Goal: Transaction & Acquisition: Purchase product/service

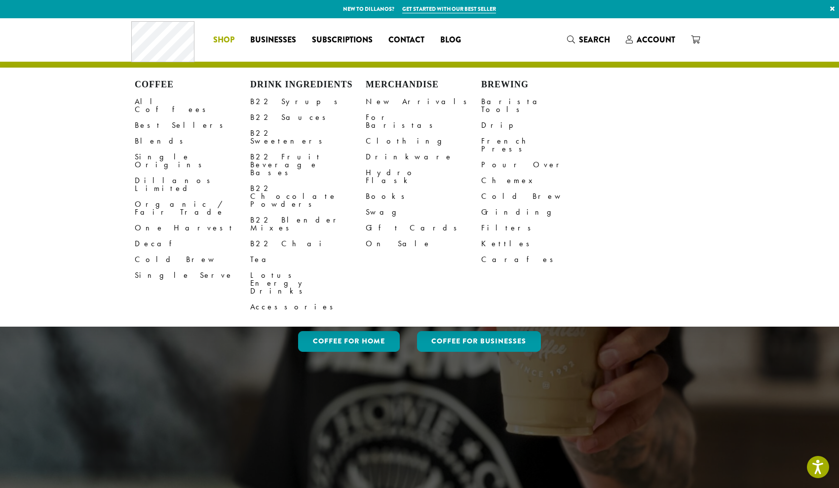
click at [228, 40] on span "Shop" at bounding box center [223, 40] width 21 height 12
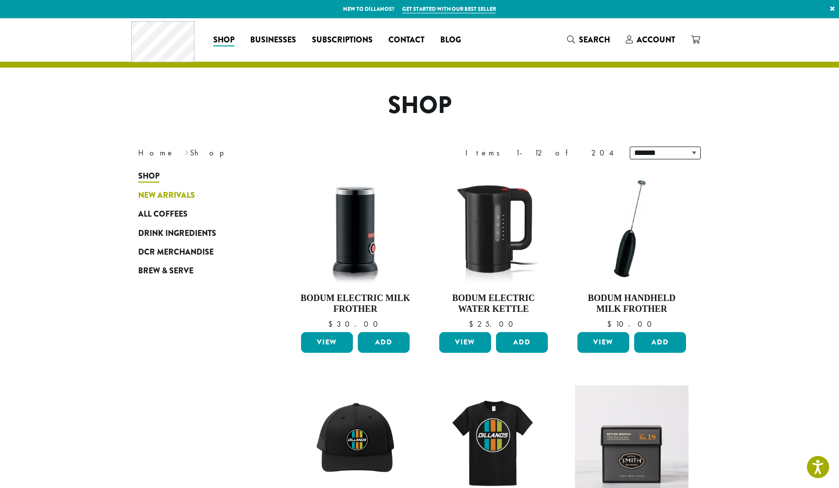
click at [169, 195] on span "New Arrivals" at bounding box center [166, 195] width 57 height 12
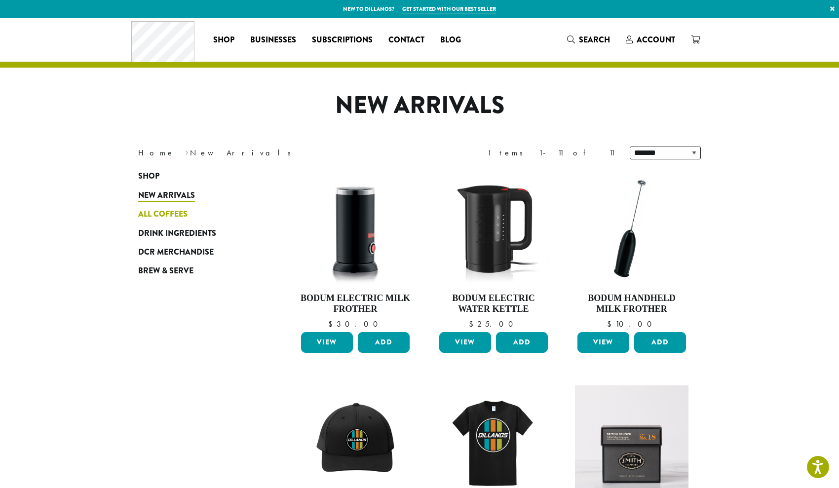
click span "All Coffees"
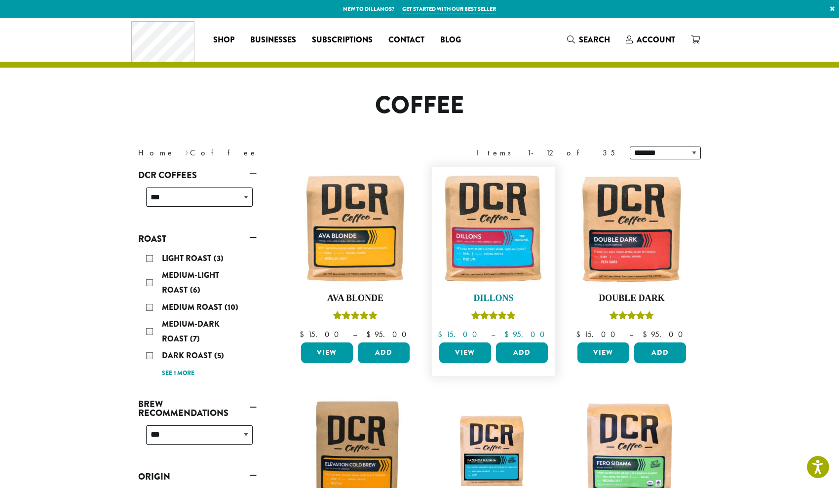
click at [485, 238] on img at bounding box center [493, 228] width 113 height 113
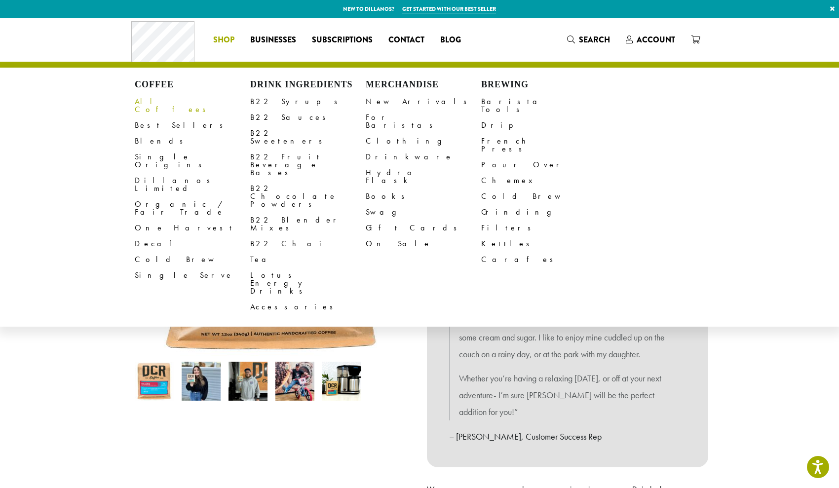
click at [152, 100] on link "All Coffees" at bounding box center [192, 106] width 115 height 24
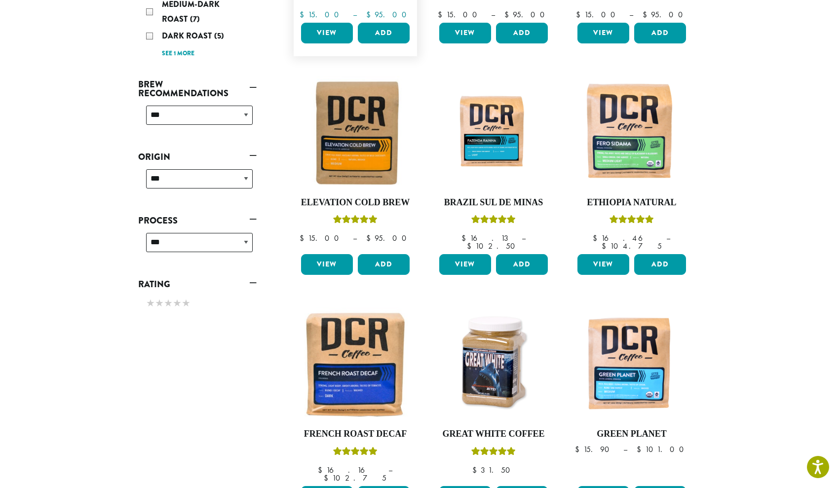
scroll to position [320, 0]
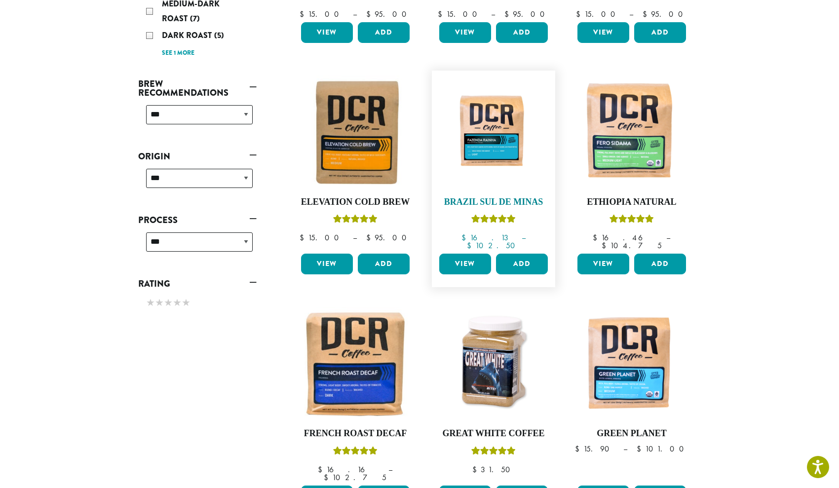
click at [489, 148] on img at bounding box center [493, 132] width 113 height 85
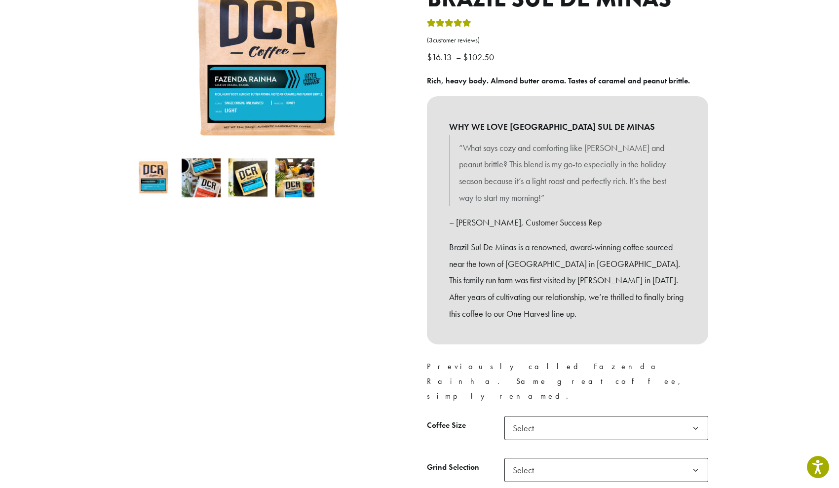
scroll to position [154, 0]
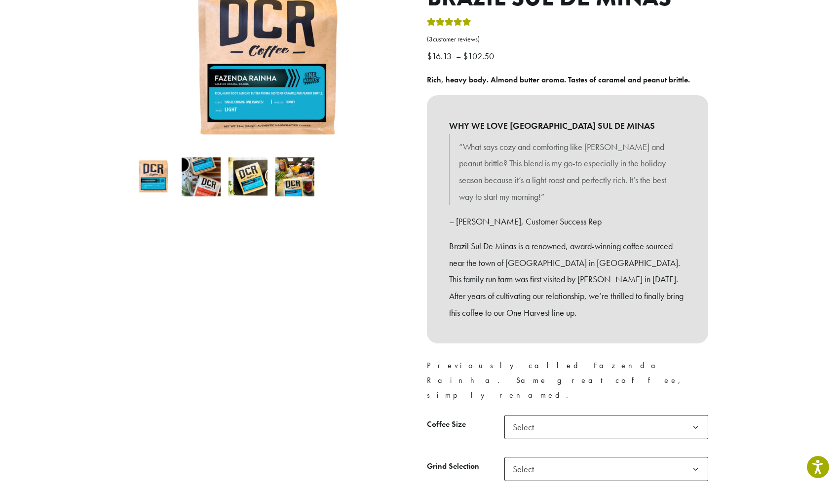
click at [546, 415] on span "Select" at bounding box center [606, 427] width 204 height 24
click at [552, 457] on span "Select" at bounding box center [606, 469] width 204 height 24
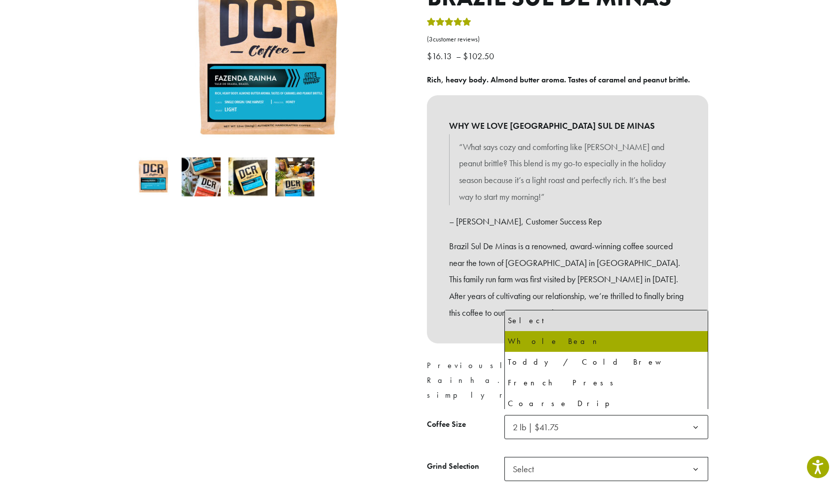
select select "**********"
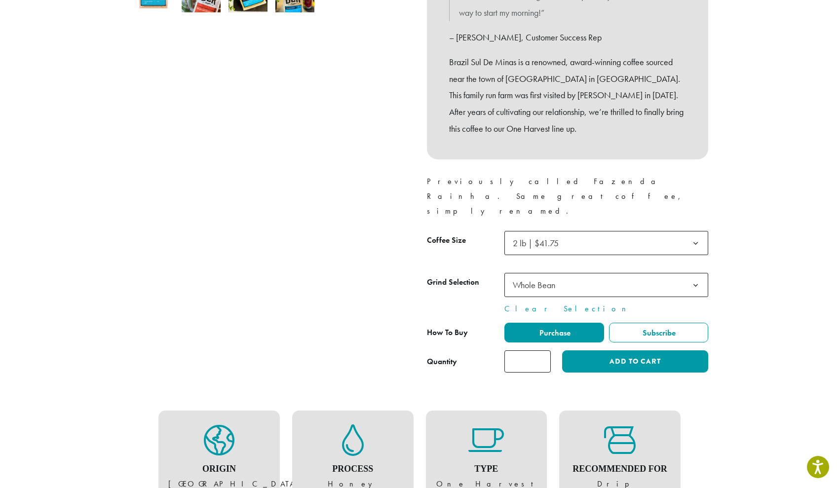
scroll to position [341, 0]
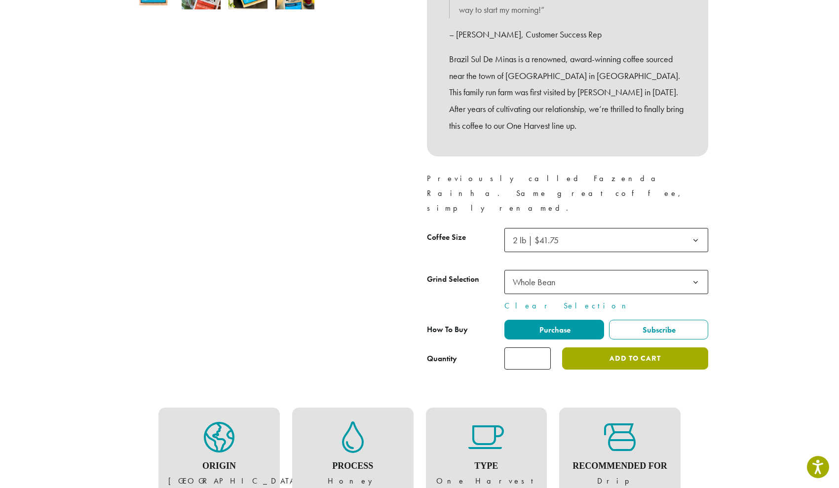
click at [617, 347] on button "Add to cart" at bounding box center [635, 358] width 146 height 22
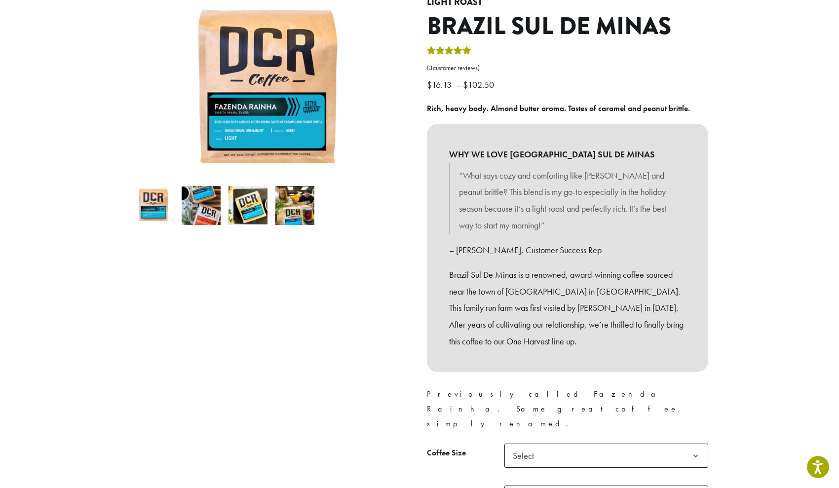
scroll to position [129, 0]
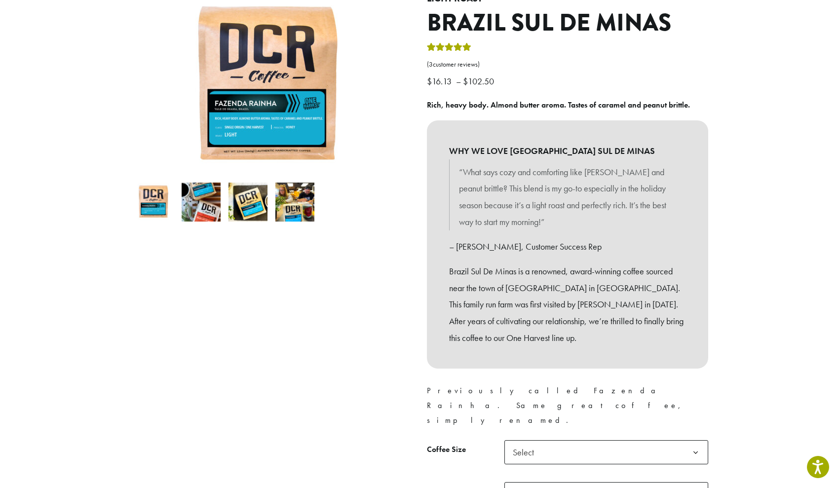
click at [369, 386] on div at bounding box center [271, 274] width 296 height 560
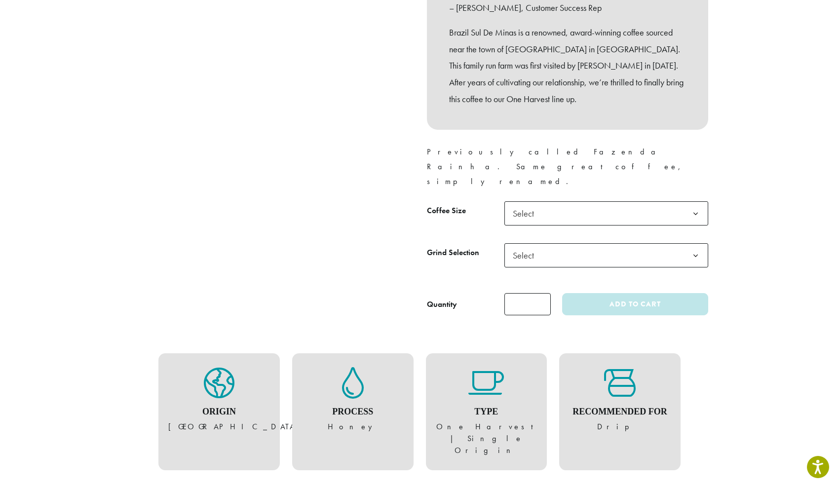
scroll to position [377, 0]
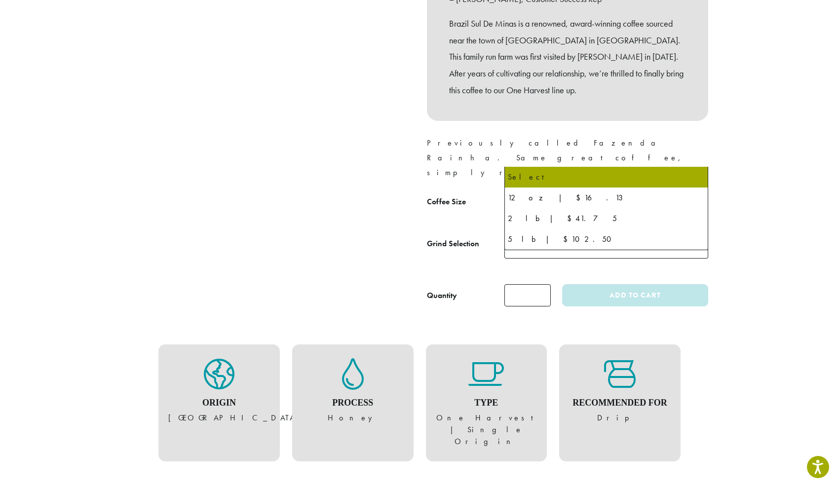
click at [537, 195] on span "Select" at bounding box center [526, 204] width 35 height 19
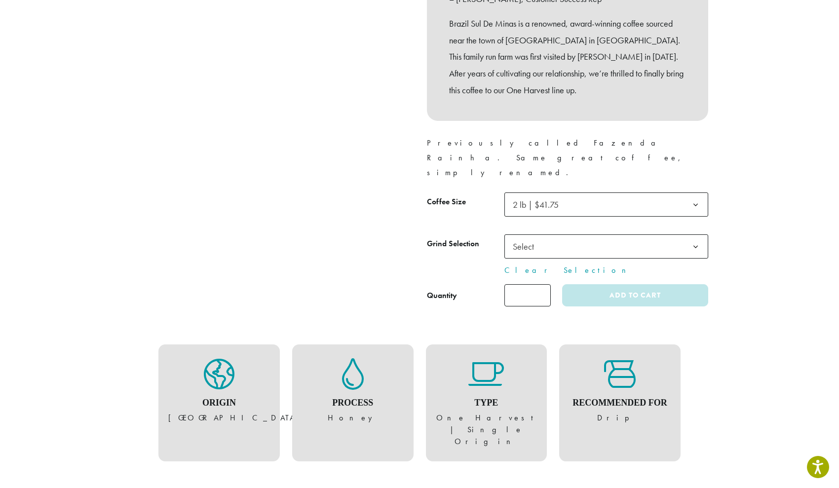
click at [545, 234] on span "Select" at bounding box center [606, 246] width 204 height 24
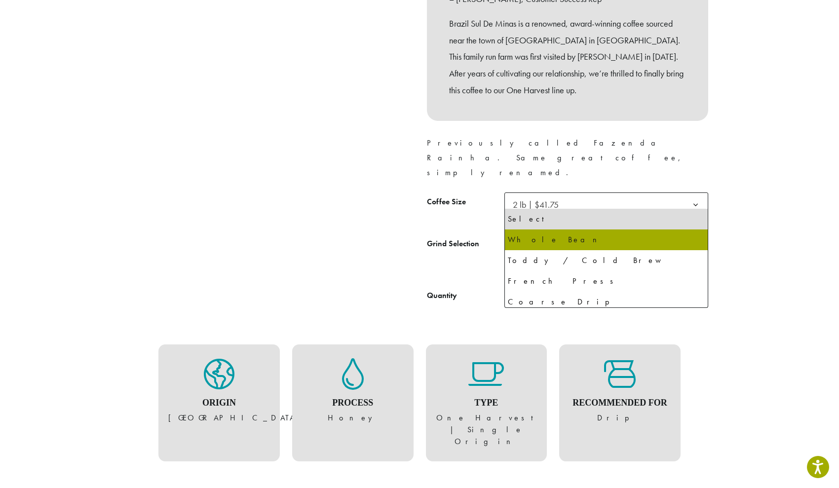
select select "**********"
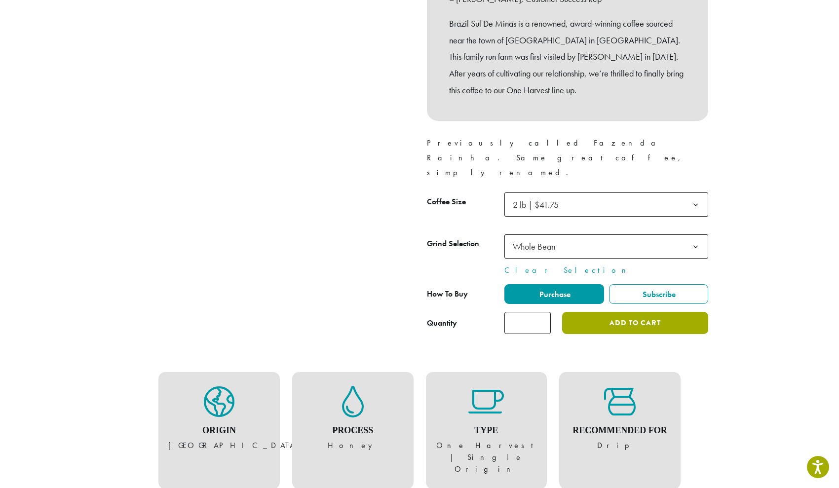
click at [600, 312] on button "Add to cart" at bounding box center [635, 323] width 146 height 22
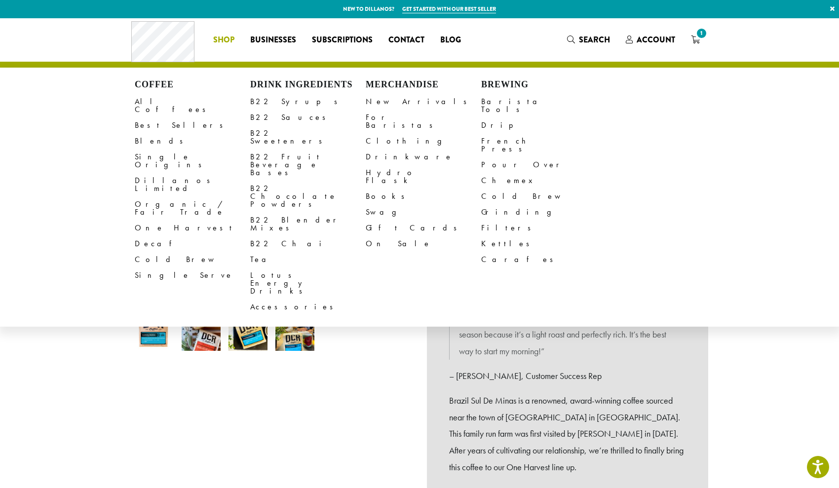
click at [227, 40] on span "Shop" at bounding box center [223, 40] width 21 height 12
click at [150, 98] on link "All Coffees" at bounding box center [192, 106] width 115 height 24
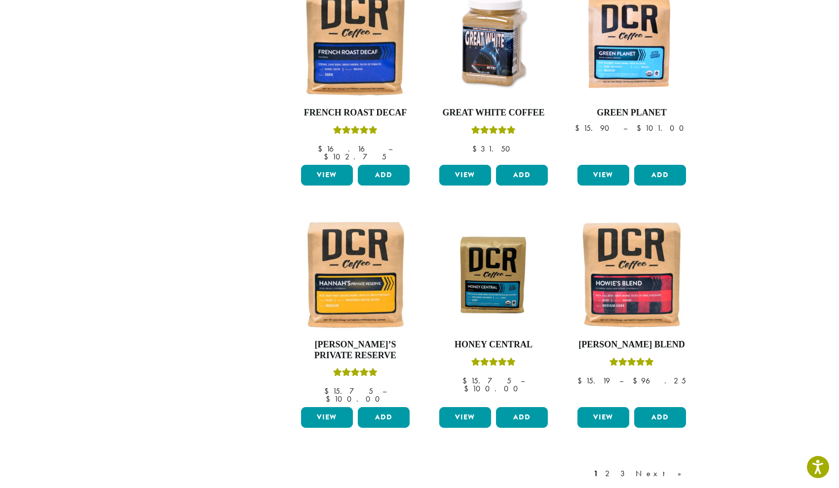
scroll to position [643, 0]
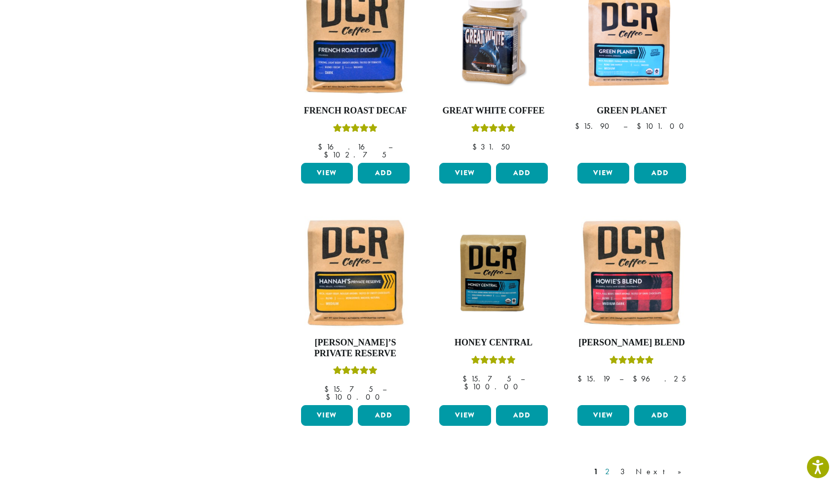
click at [615, 466] on link "2" at bounding box center [609, 472] width 12 height 12
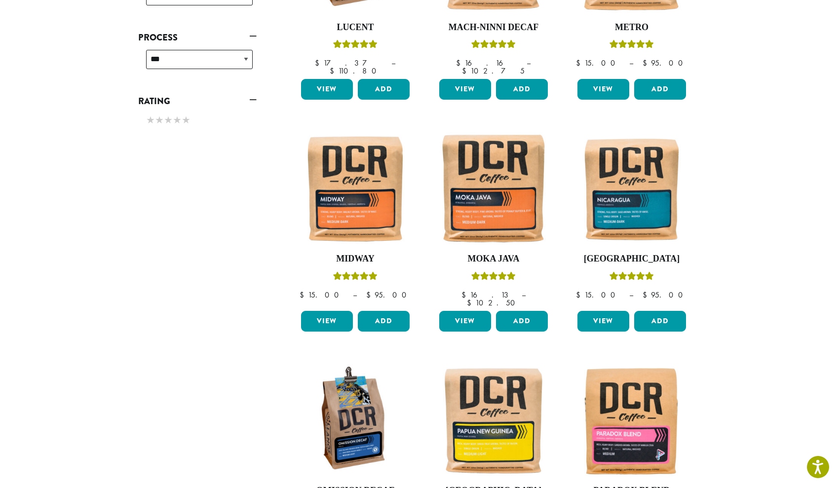
scroll to position [293, 0]
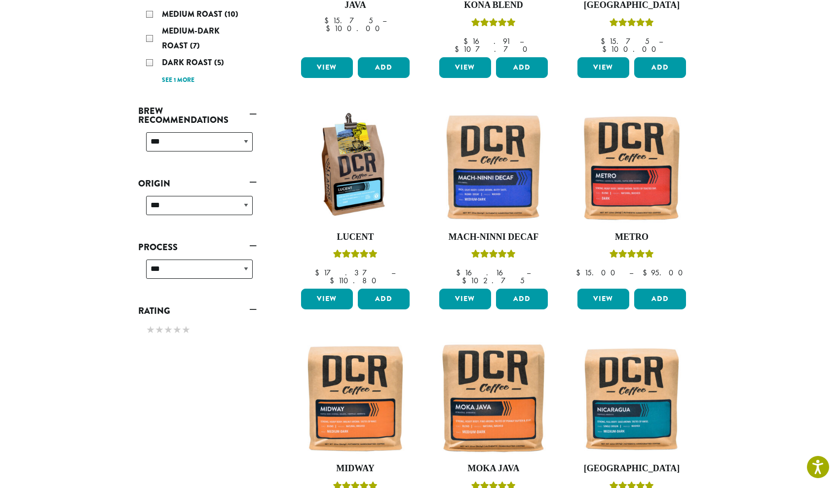
click at [648, 446] on img at bounding box center [631, 398] width 113 height 113
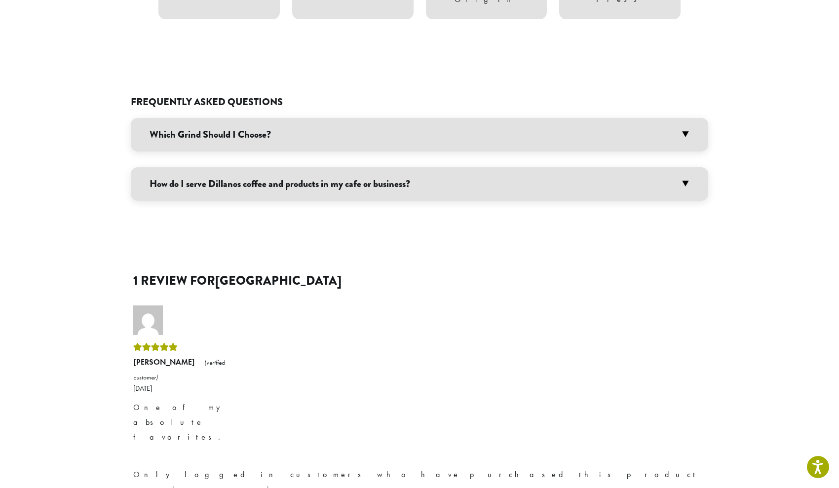
scroll to position [679, 0]
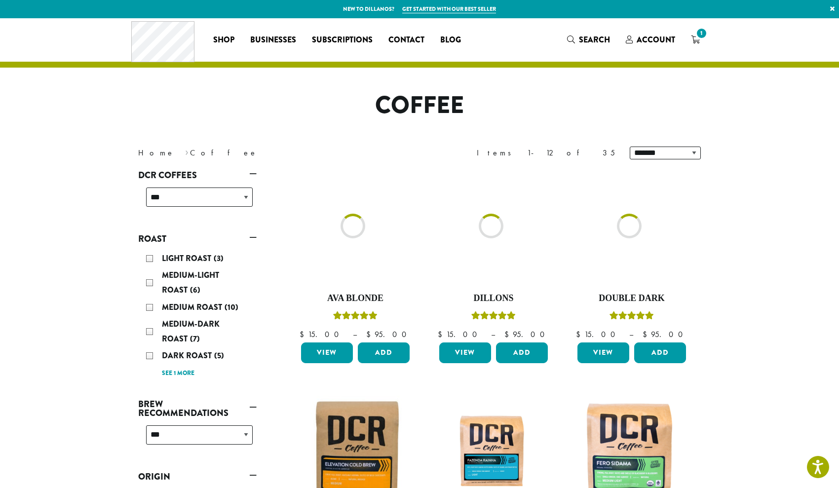
scroll to position [643, 0]
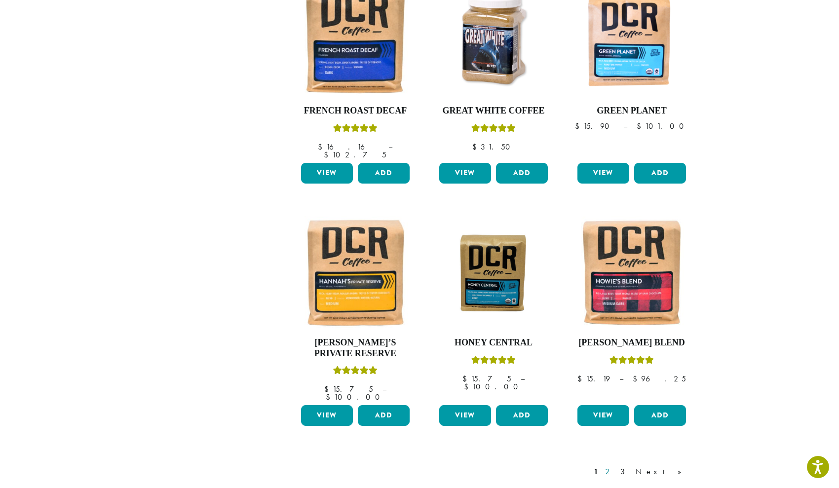
click at [615, 466] on link "2" at bounding box center [609, 472] width 12 height 12
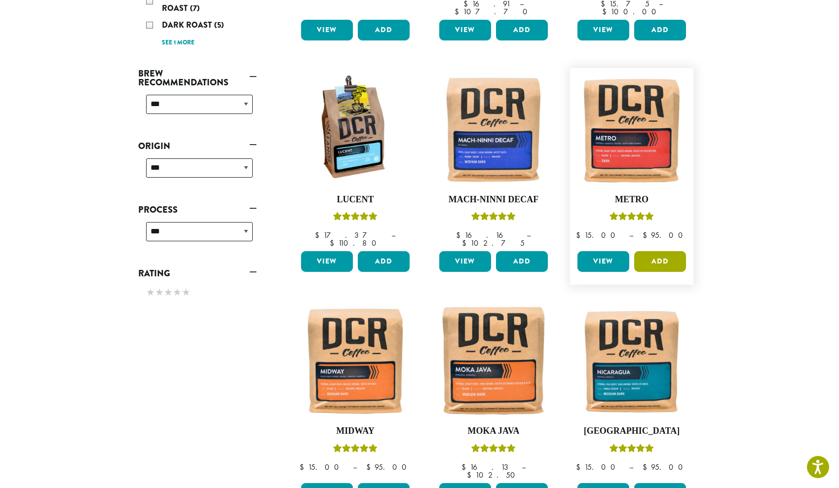
scroll to position [332, 0]
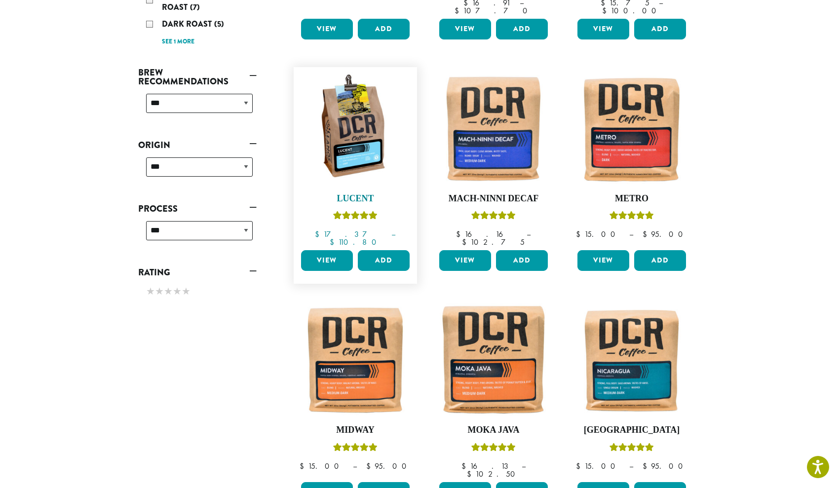
click at [368, 153] on img at bounding box center [354, 128] width 113 height 113
click at [330, 250] on link "View" at bounding box center [327, 260] width 52 height 21
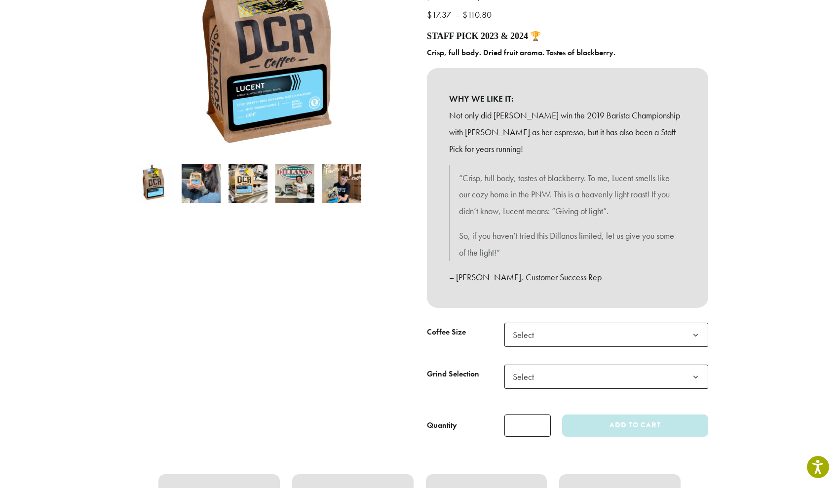
scroll to position [183, 0]
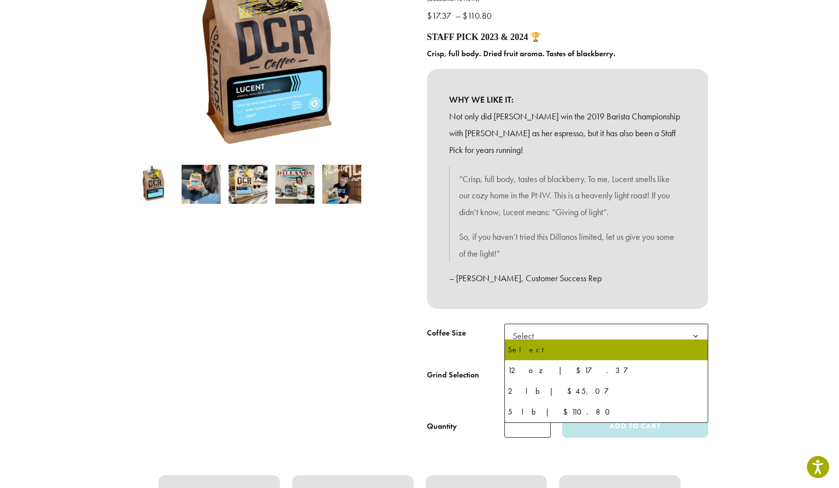
click at [598, 324] on span "Select" at bounding box center [606, 336] width 204 height 24
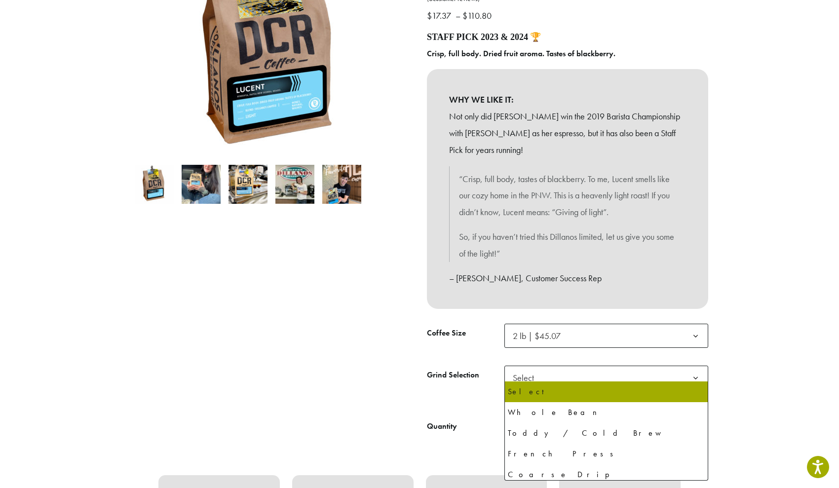
click at [579, 370] on span "Select" at bounding box center [606, 378] width 204 height 24
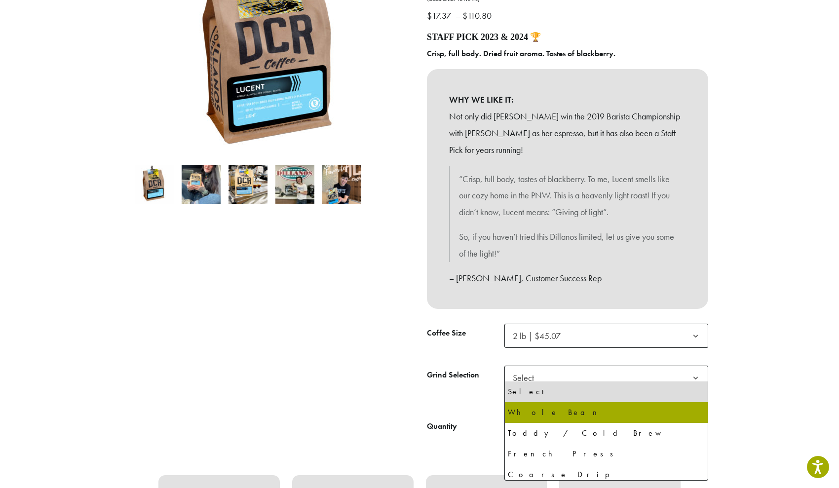
select select "**********"
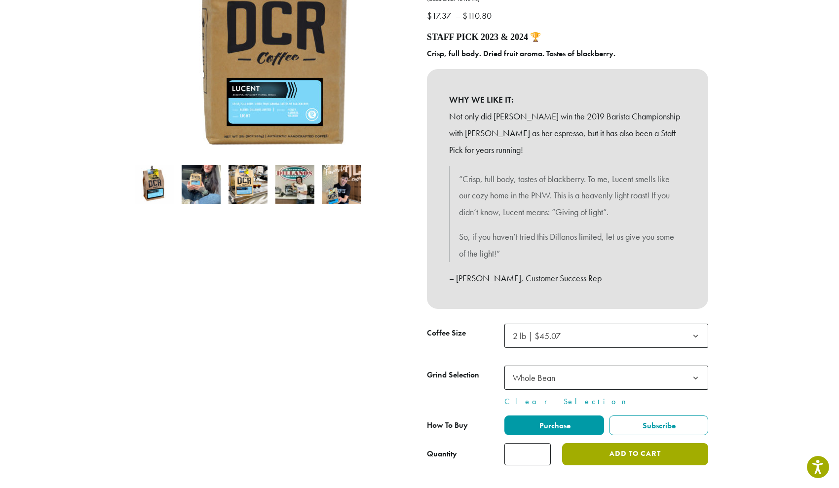
click at [571, 446] on button "Add to cart" at bounding box center [635, 454] width 146 height 22
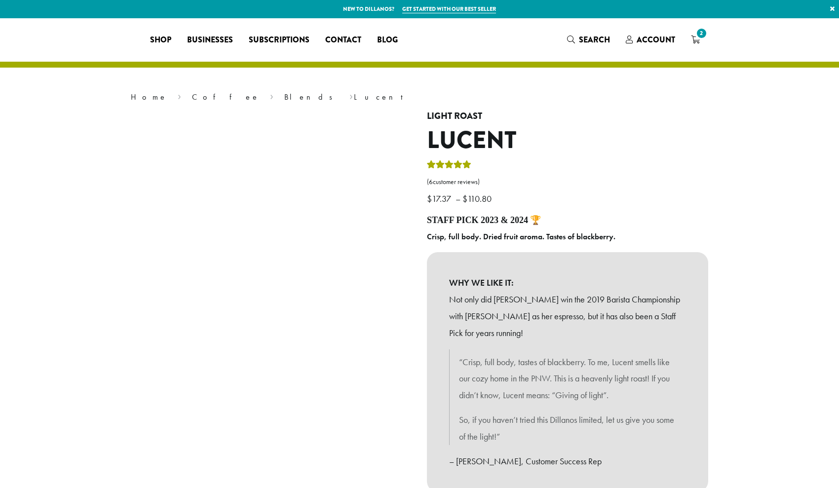
select select "**********"
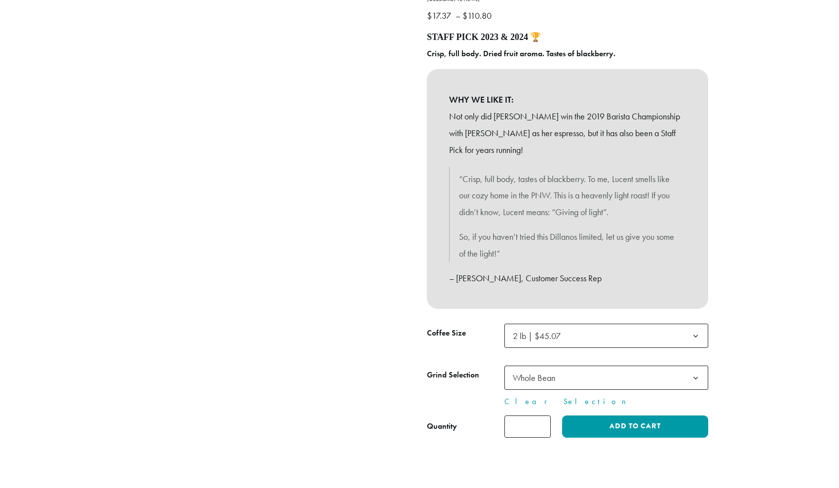
select select "**********"
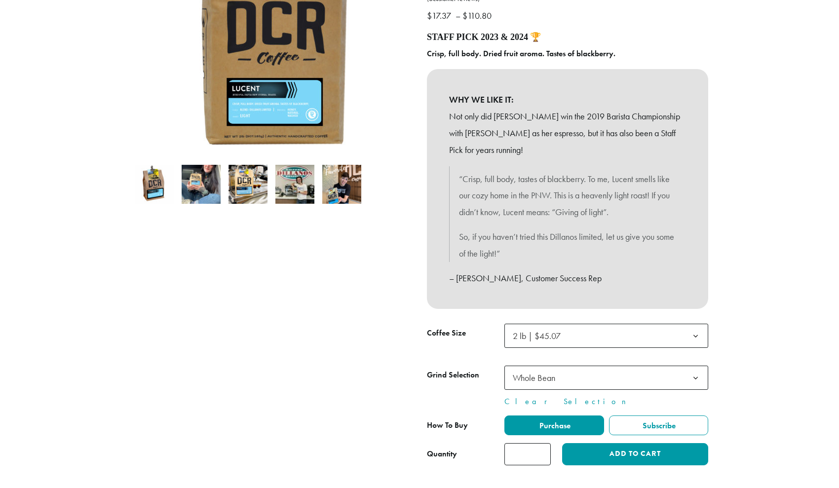
scroll to position [183, 0]
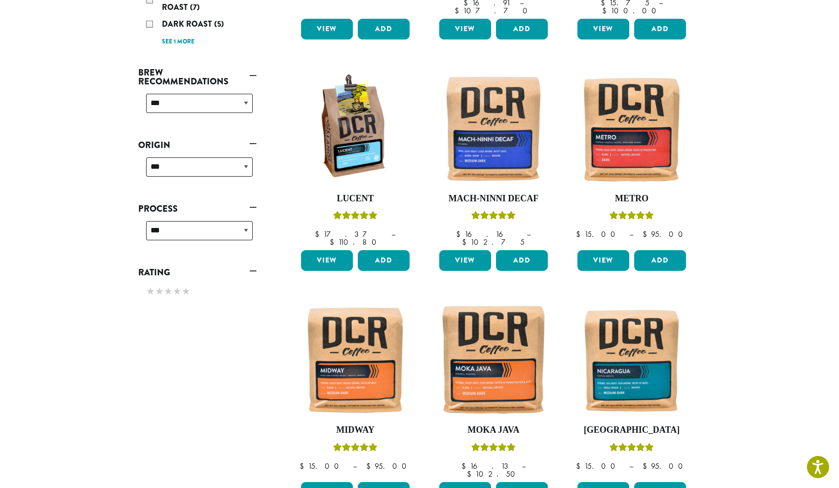
scroll to position [332, 0]
click at [177, 363] on div "**********" at bounding box center [197, 324] width 133 height 978
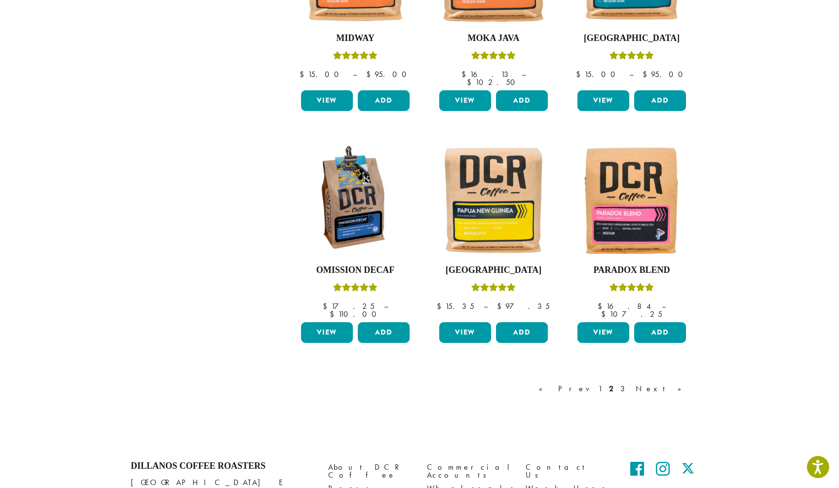
scroll to position [736, 0]
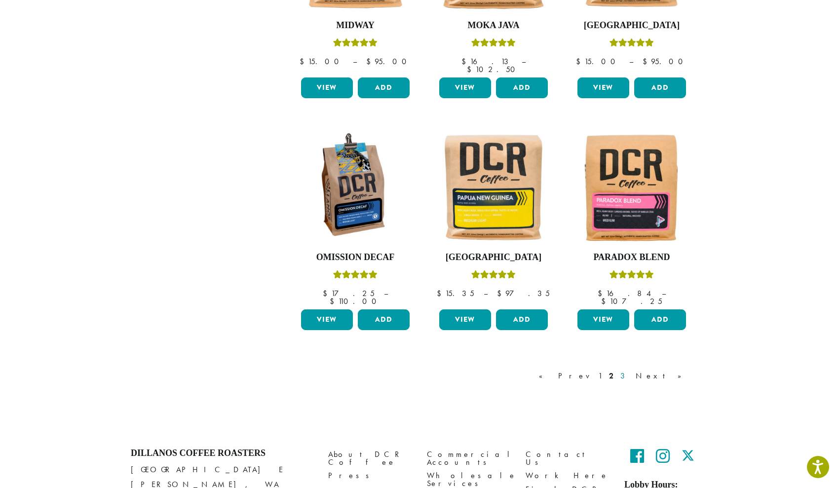
click at [630, 370] on link "3" at bounding box center [624, 376] width 12 height 12
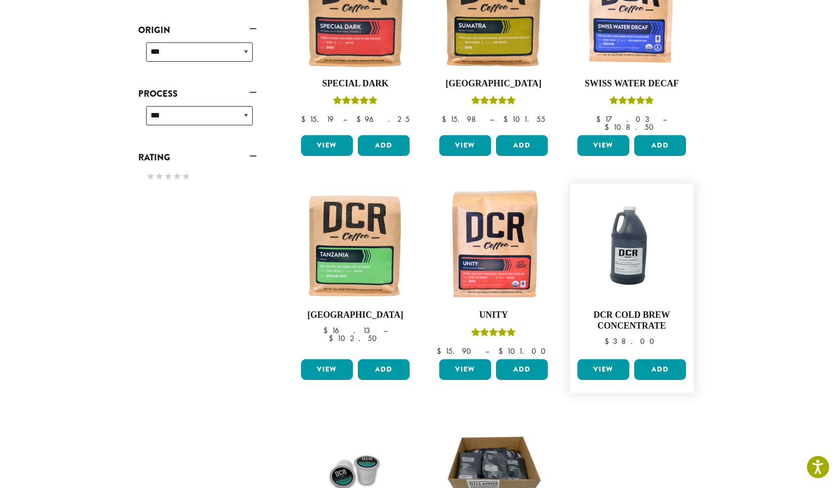
scroll to position [444, 0]
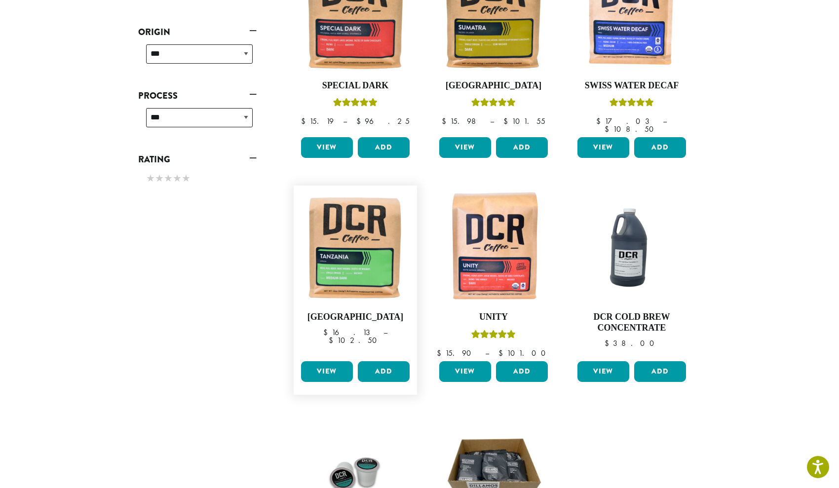
click at [326, 361] on link "View" at bounding box center [327, 371] width 52 height 21
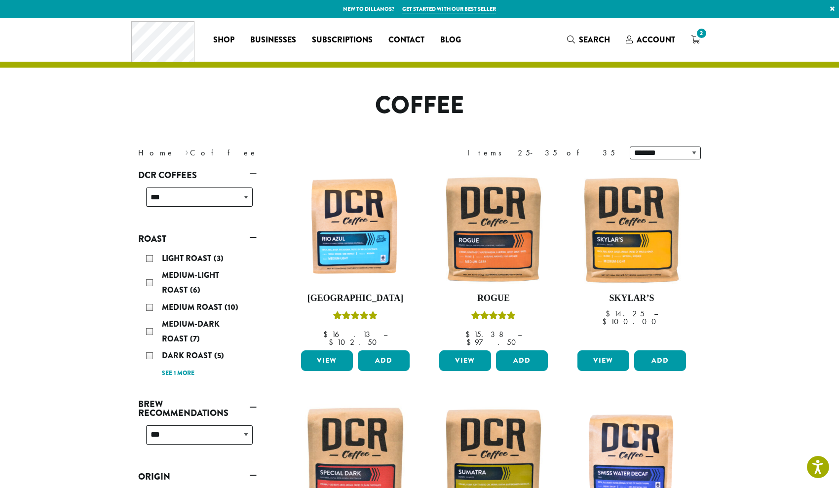
scroll to position [444, 0]
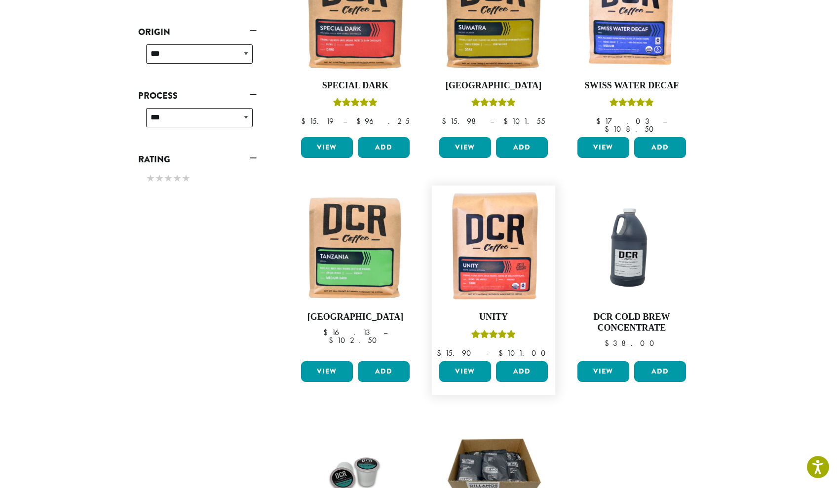
click at [467, 361] on link "View" at bounding box center [465, 371] width 52 height 21
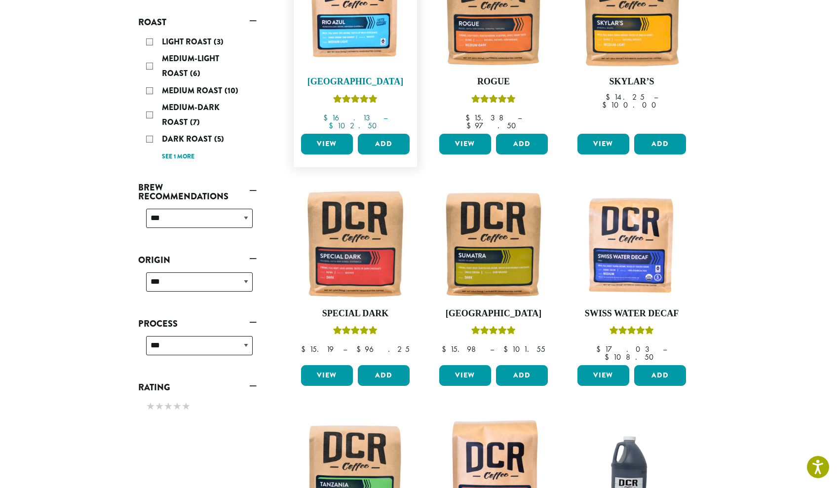
scroll to position [215, 0]
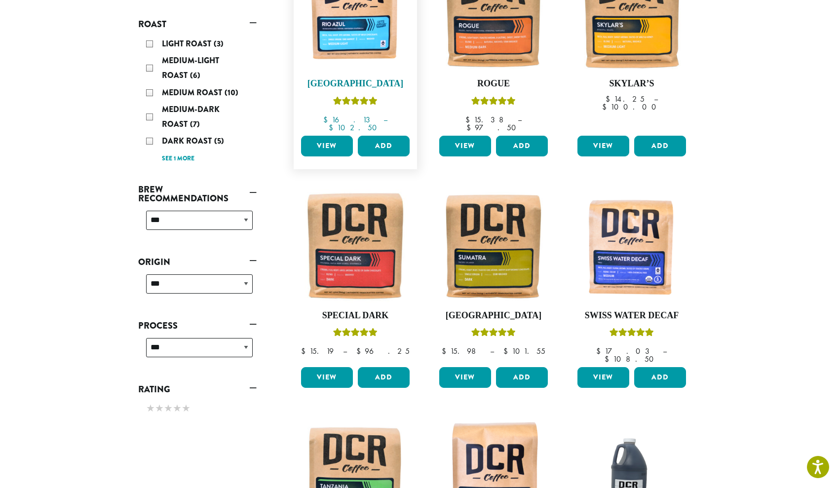
click at [375, 51] on img at bounding box center [354, 13] width 113 height 113
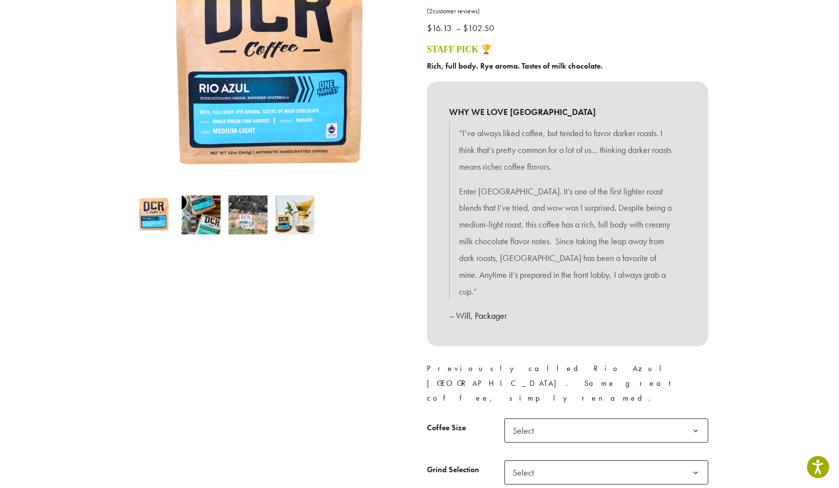
scroll to position [171, 0]
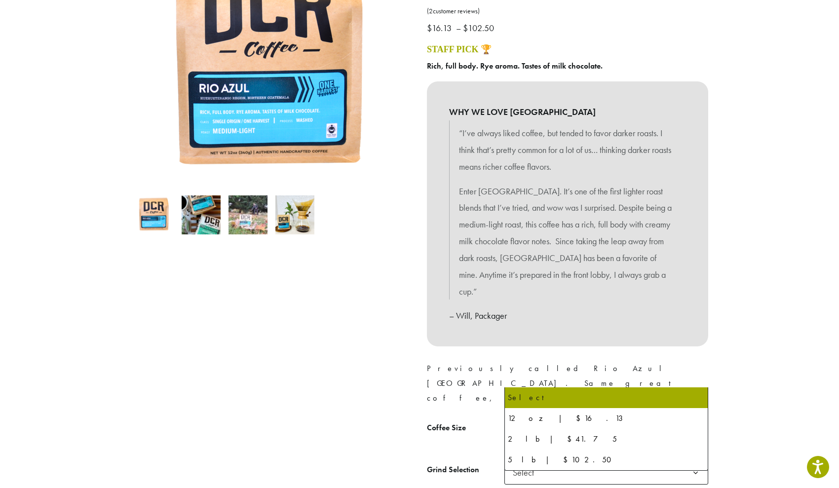
click at [564, 418] on span "Select" at bounding box center [606, 430] width 204 height 24
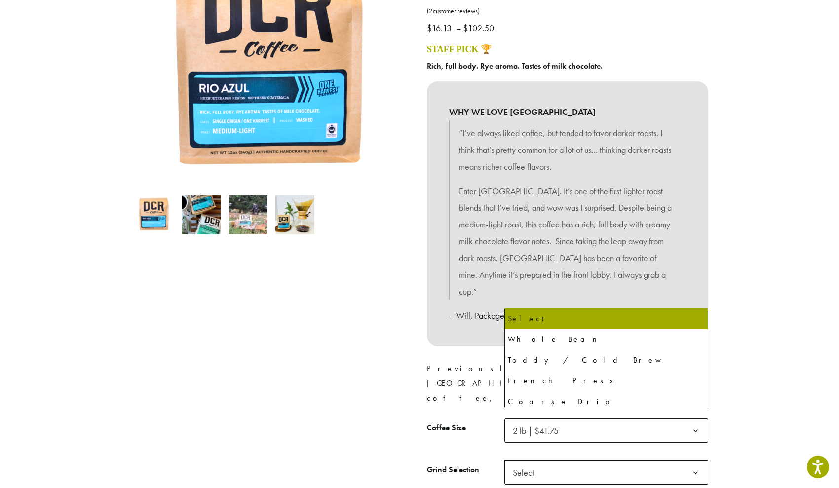
click at [559, 460] on span "Select" at bounding box center [606, 472] width 204 height 24
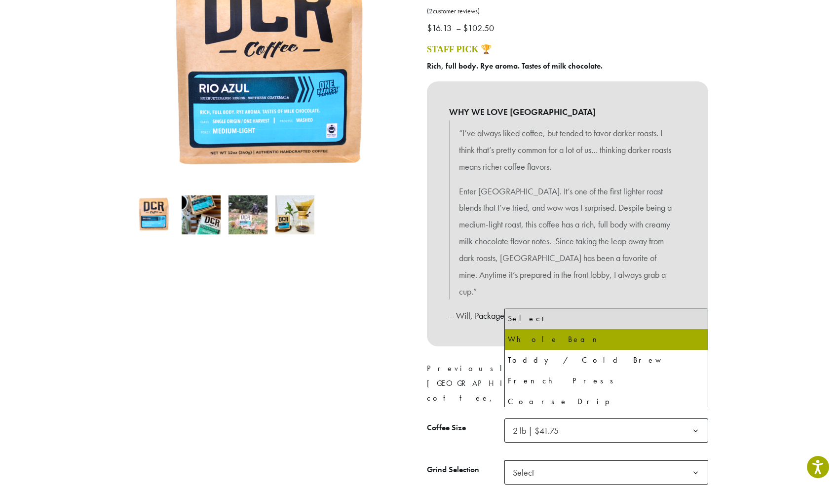
select select "**********"
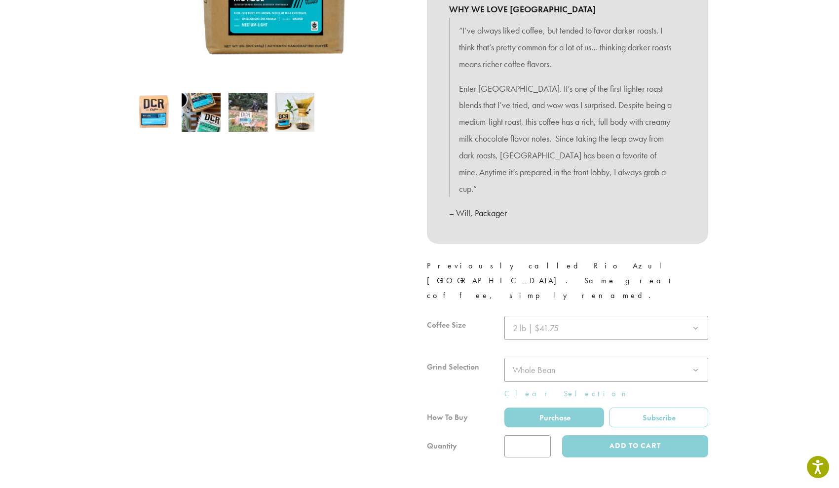
scroll to position [280, 0]
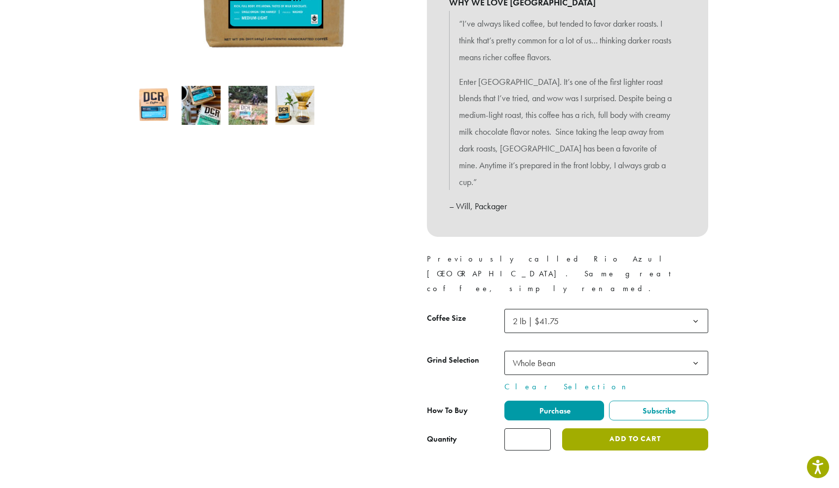
click at [585, 428] on button "Add to cart" at bounding box center [635, 439] width 146 height 22
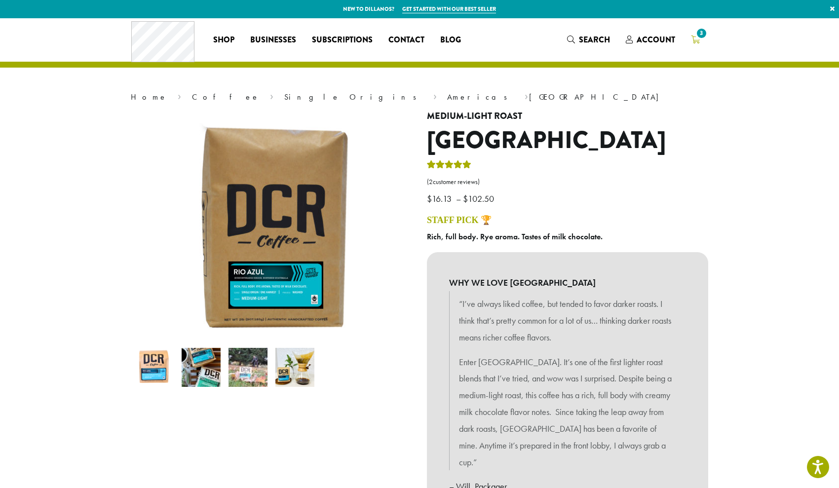
click at [694, 37] on icon "3" at bounding box center [695, 40] width 9 height 8
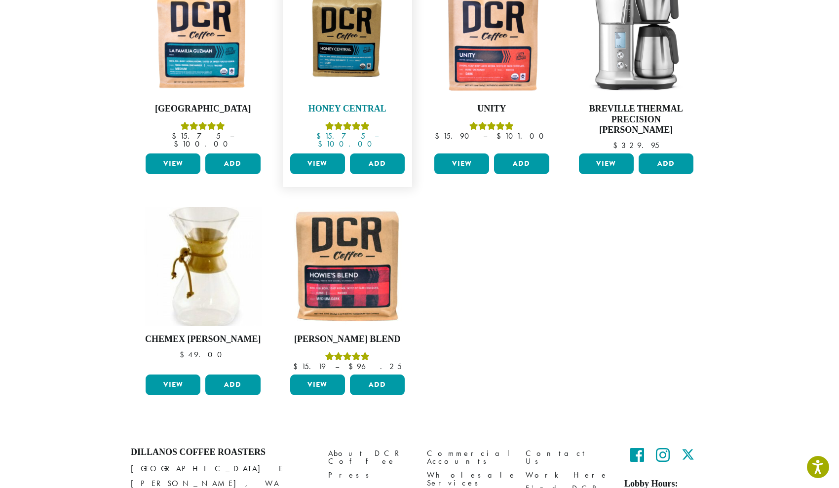
scroll to position [415, 0]
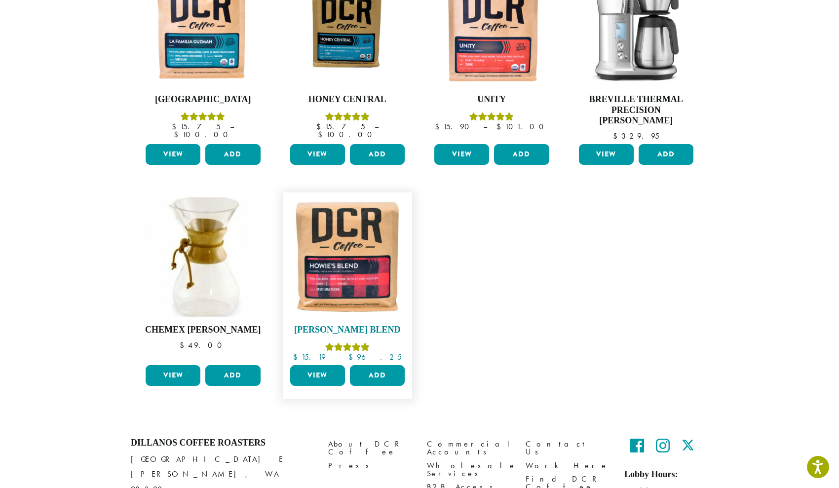
click at [397, 220] on img at bounding box center [348, 257] width 120 height 120
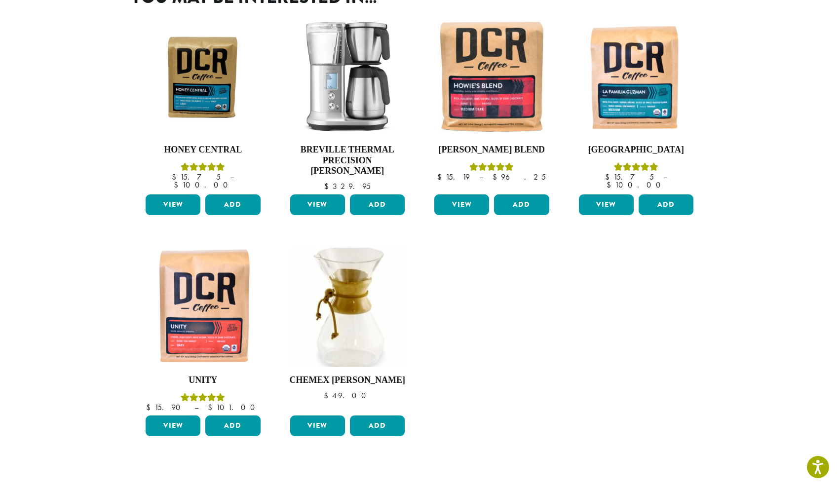
scroll to position [422, 0]
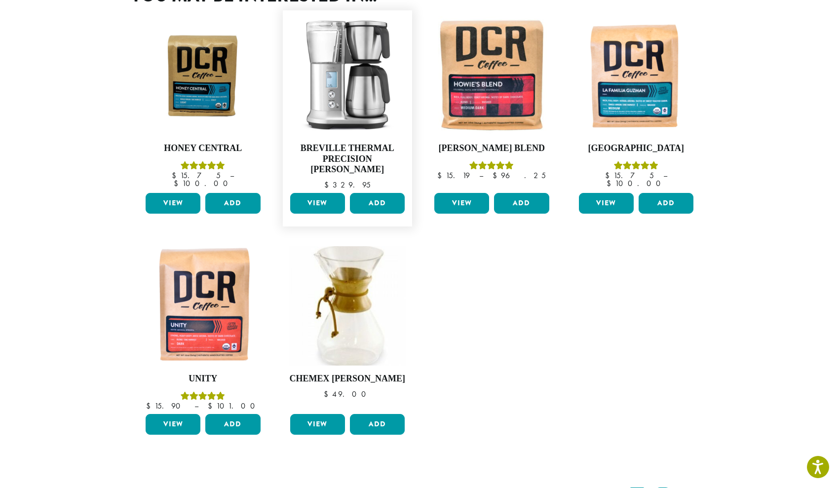
click at [303, 193] on link "View" at bounding box center [317, 203] width 55 height 21
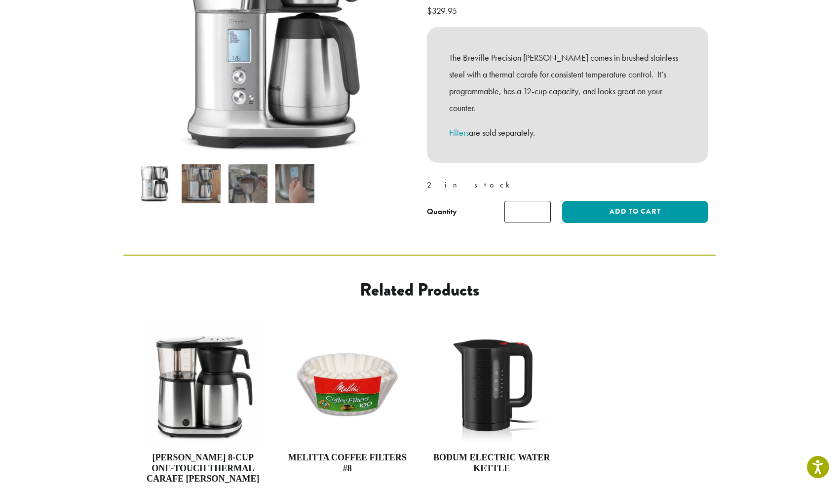
scroll to position [168, 0]
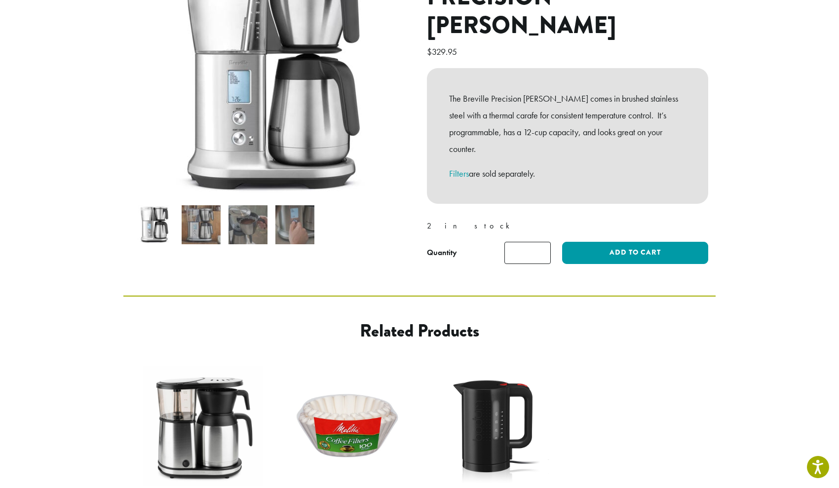
click at [195, 214] on img at bounding box center [201, 224] width 39 height 39
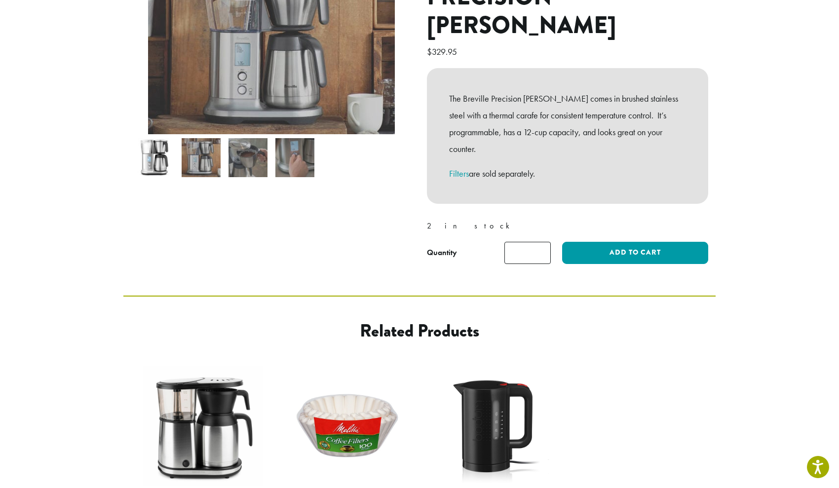
click at [250, 138] on img at bounding box center [247, 157] width 39 height 39
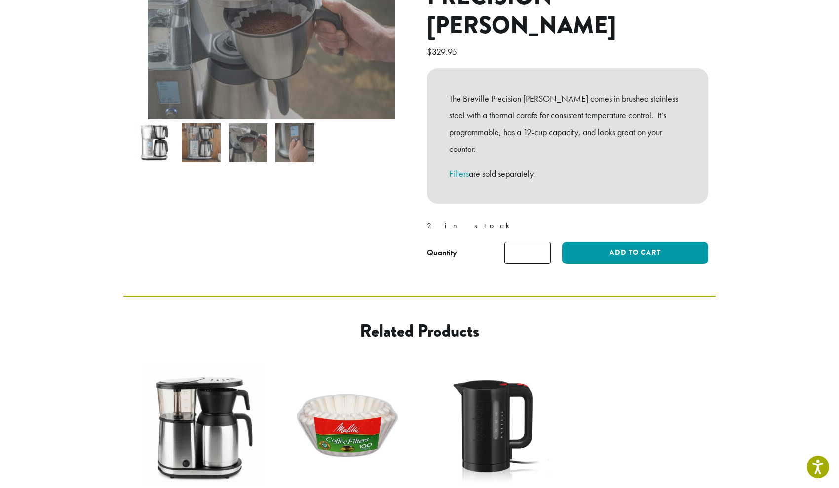
click at [291, 141] on img at bounding box center [294, 142] width 39 height 39
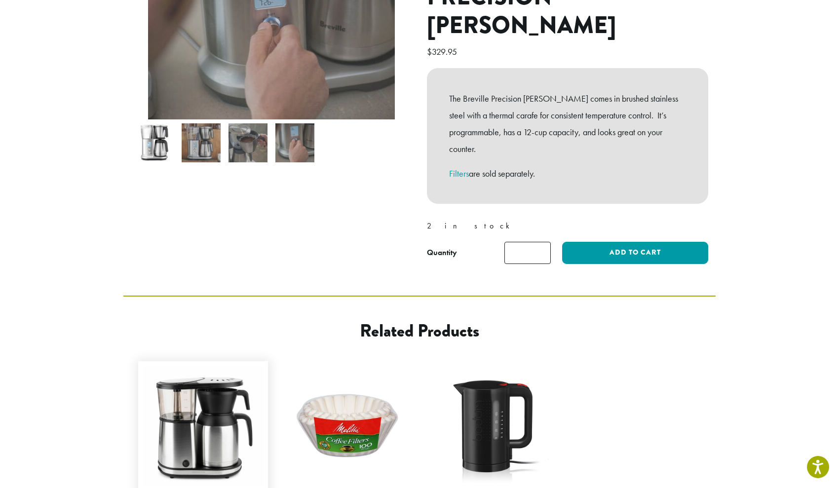
click at [214, 369] on img at bounding box center [203, 426] width 120 height 120
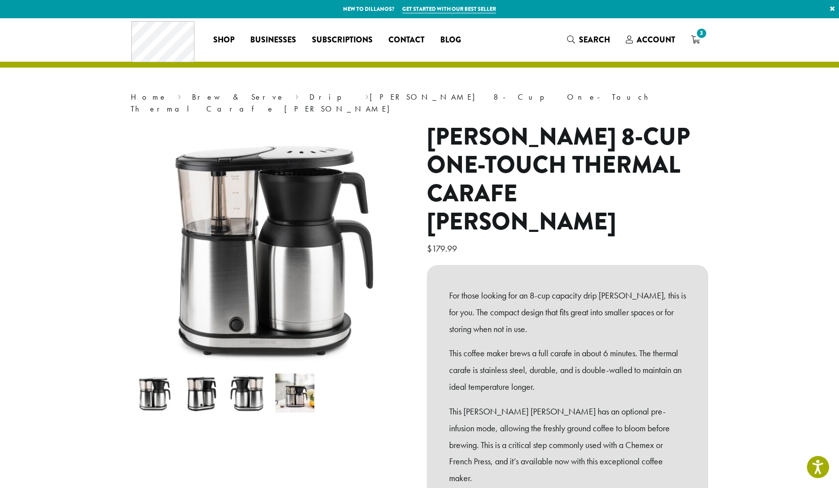
click at [214, 373] on img at bounding box center [201, 392] width 39 height 39
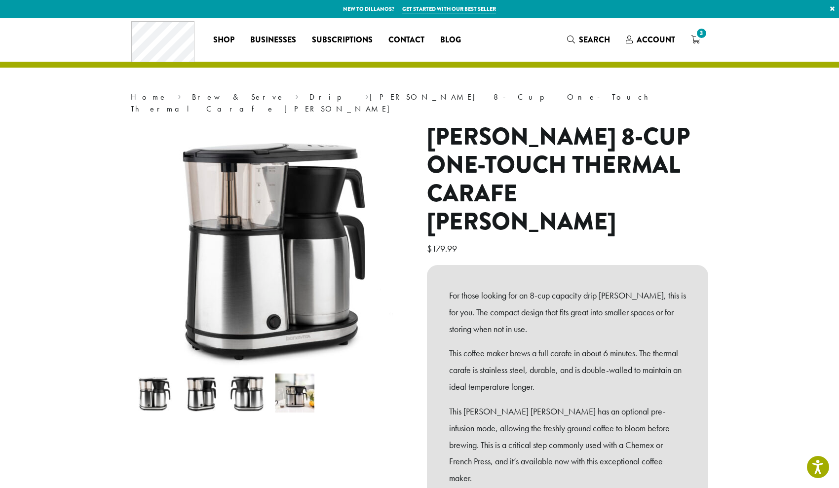
click at [162, 387] on img at bounding box center [154, 392] width 39 height 39
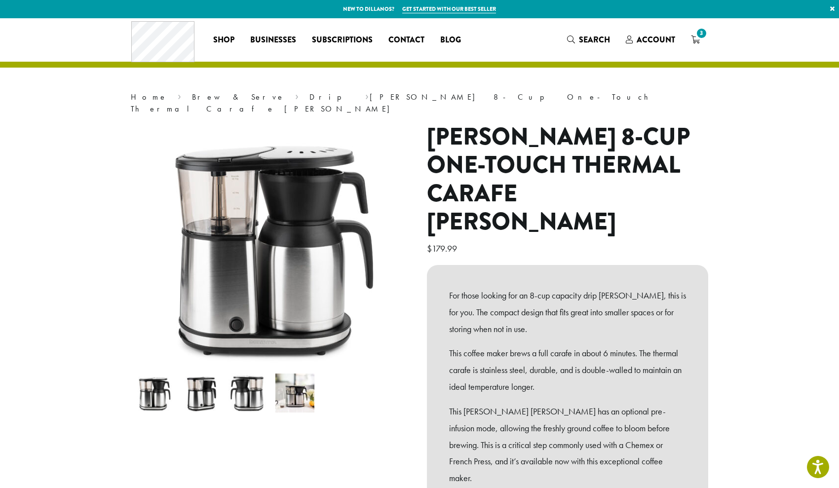
click at [197, 383] on img at bounding box center [201, 392] width 39 height 39
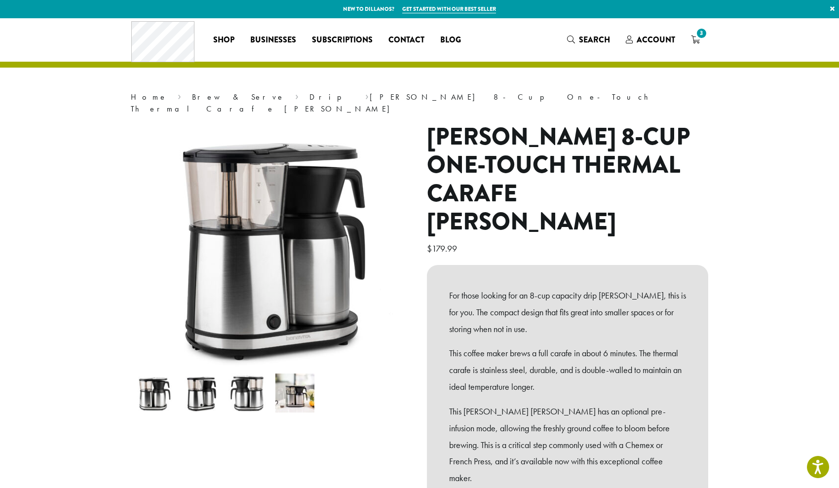
click at [209, 382] on img at bounding box center [201, 392] width 39 height 39
click at [244, 383] on img at bounding box center [247, 392] width 39 height 39
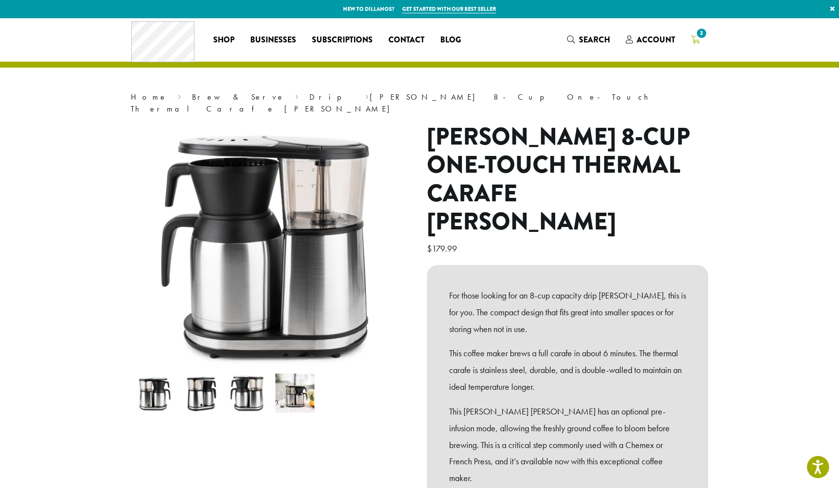
click at [695, 38] on icon "3" at bounding box center [695, 40] width 9 height 8
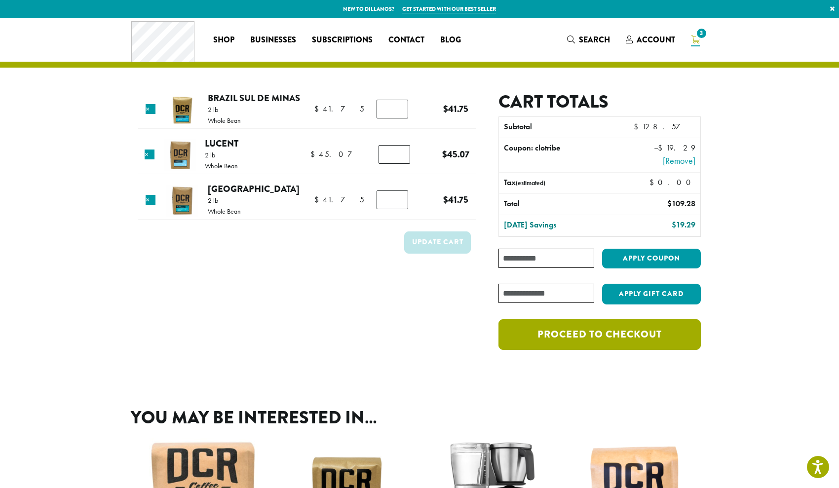
click at [651, 338] on link "Proceed to checkout" at bounding box center [599, 334] width 202 height 31
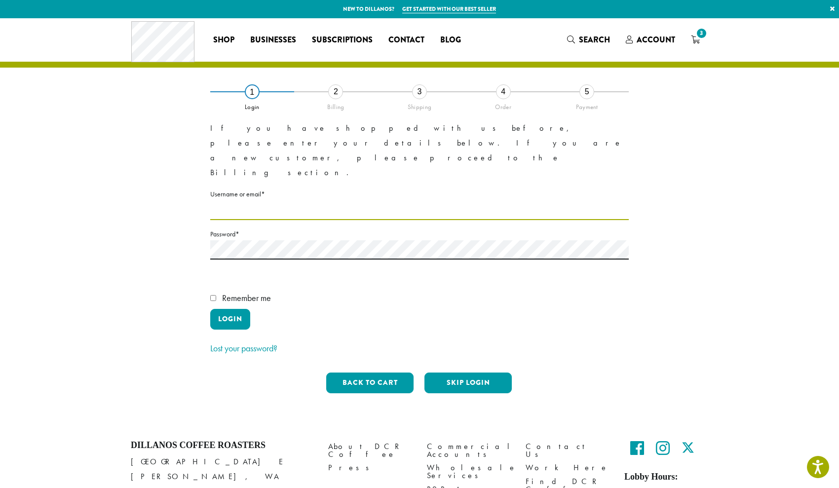
type input "**********"
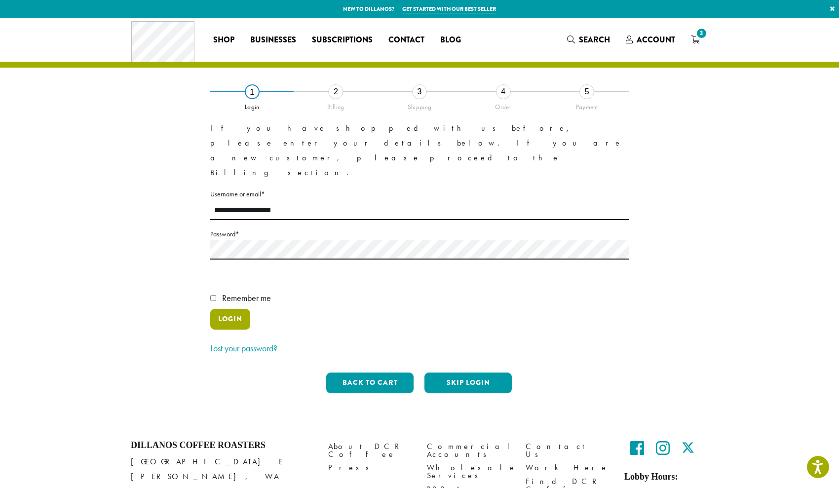
click at [231, 309] on button "Login" at bounding box center [230, 319] width 40 height 21
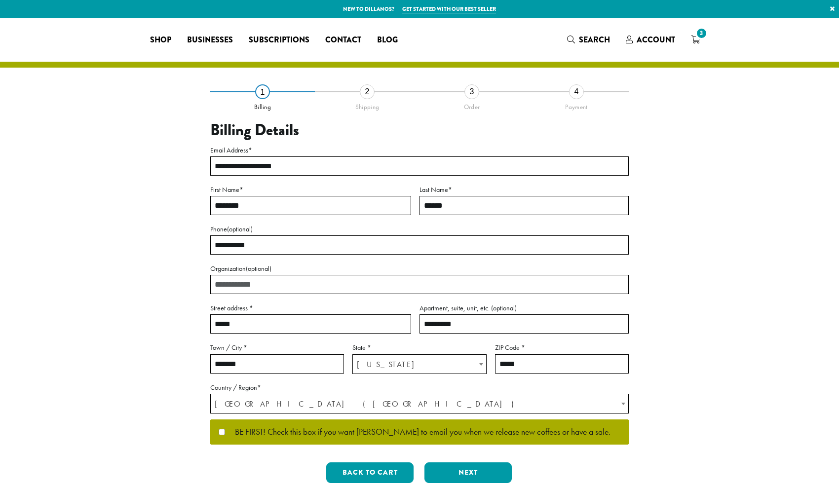
select select "**"
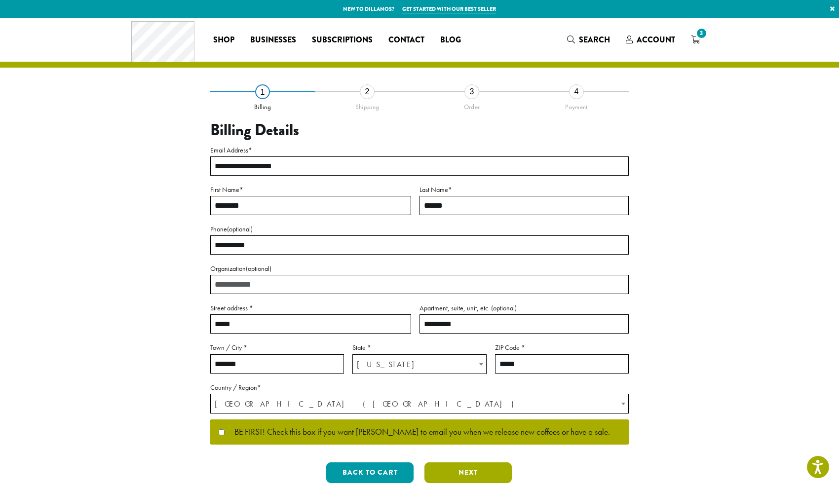
click at [480, 472] on button "Next" at bounding box center [467, 472] width 87 height 21
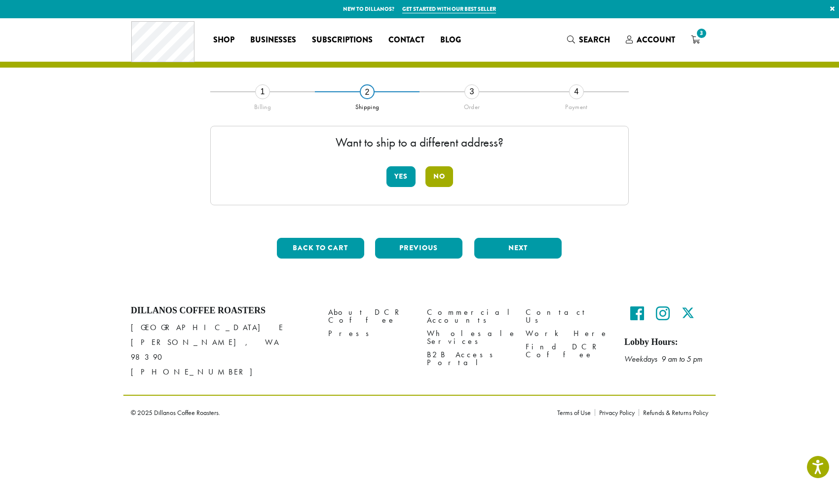
click at [437, 177] on button "No" at bounding box center [439, 176] width 28 height 21
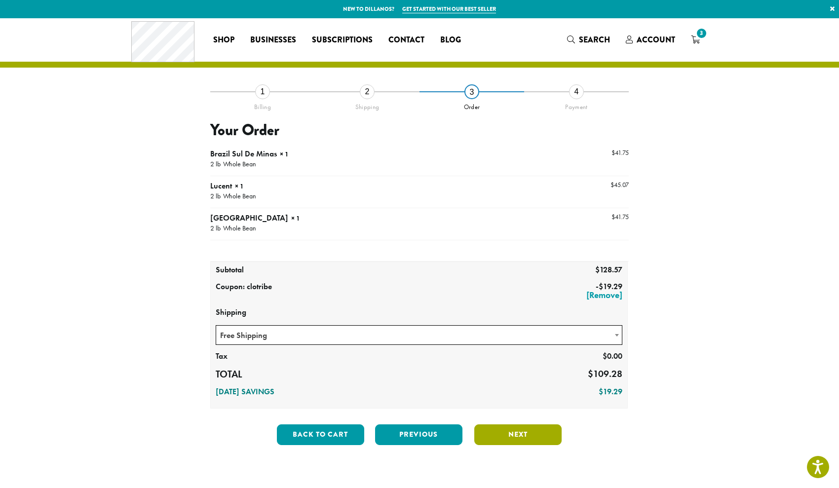
click at [492, 432] on button "Next" at bounding box center [517, 434] width 87 height 21
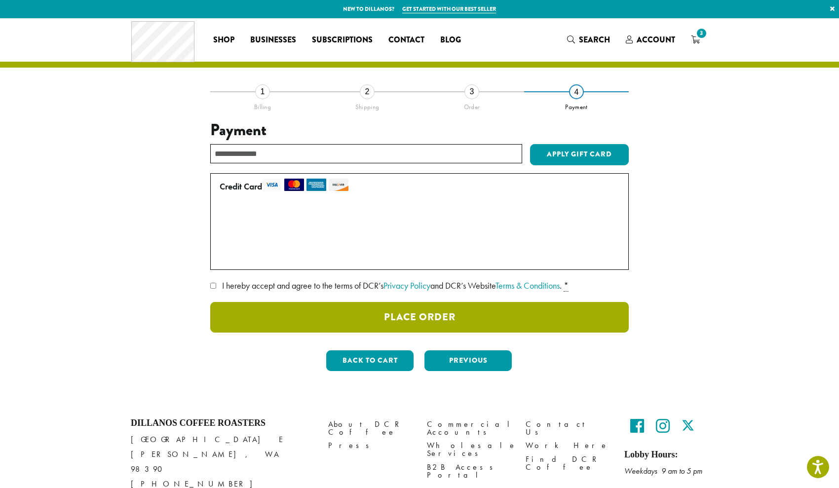
click at [440, 317] on button "Place Order" at bounding box center [419, 317] width 418 height 31
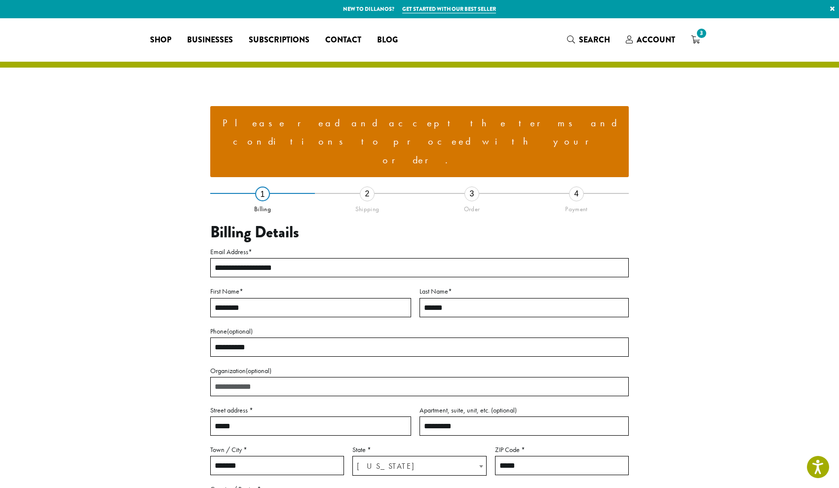
select select "**"
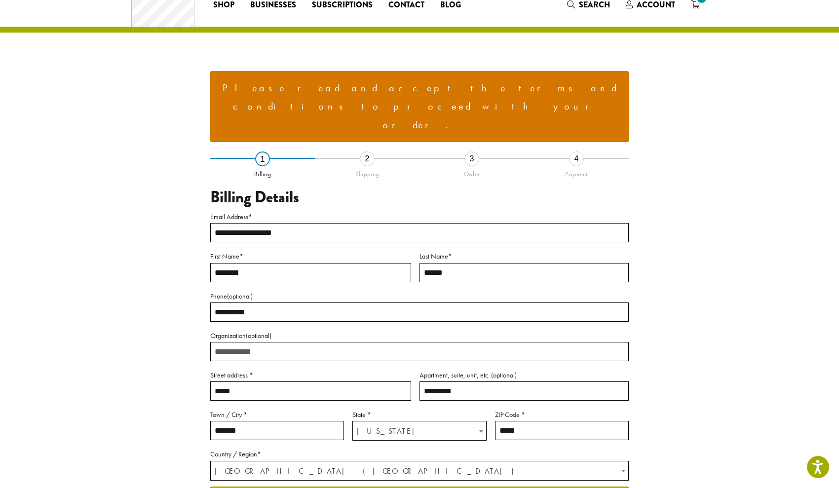
scroll to position [35, 0]
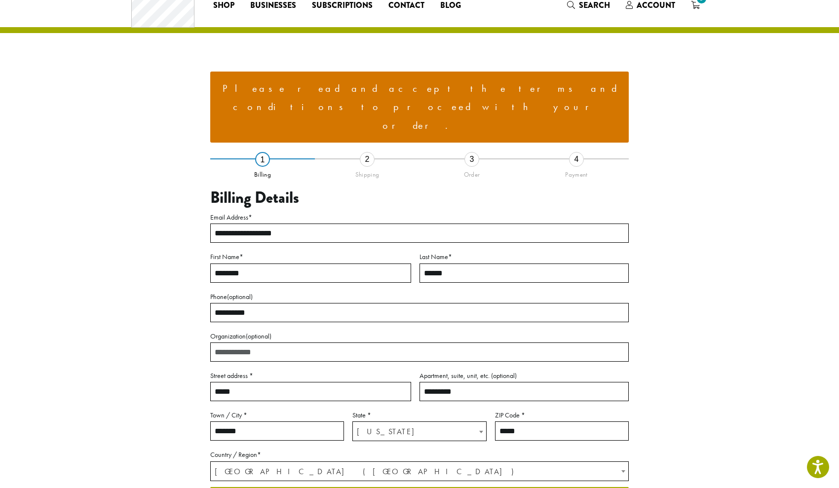
click at [275, 382] on input "*****" at bounding box center [310, 391] width 201 height 19
type input "**********"
click at [456, 382] on input "*********" at bounding box center [523, 391] width 209 height 19
type input "*"
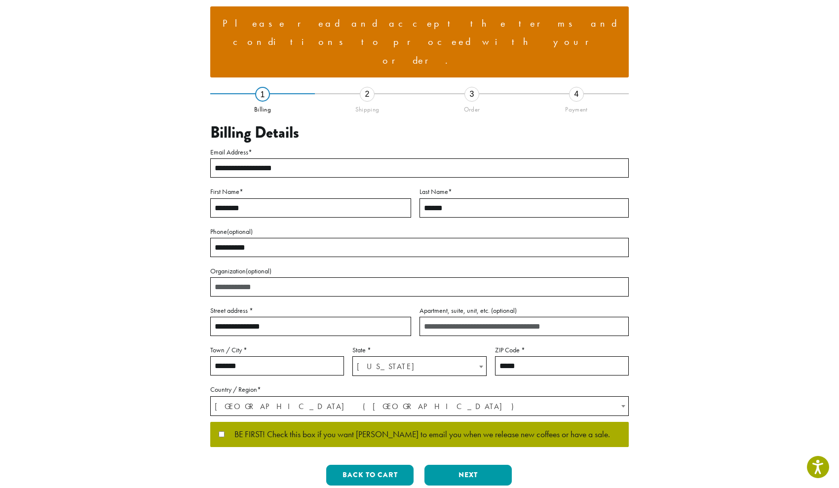
scroll to position [111, 0]
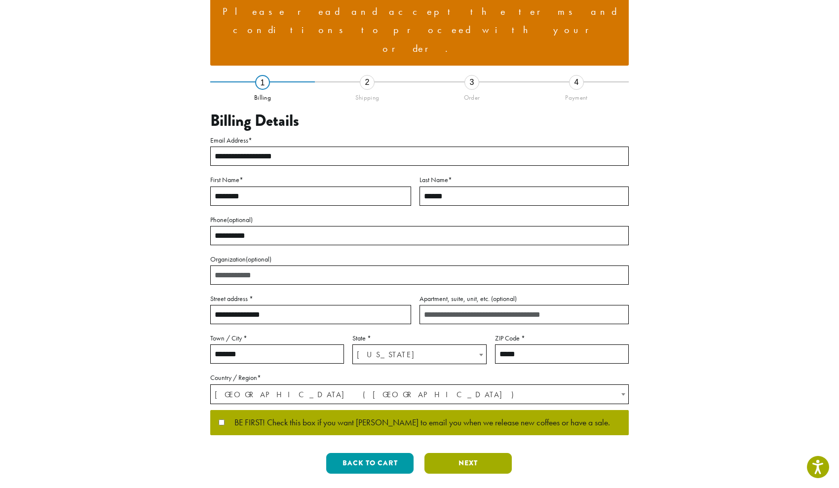
click at [443, 453] on button "Next" at bounding box center [467, 463] width 87 height 21
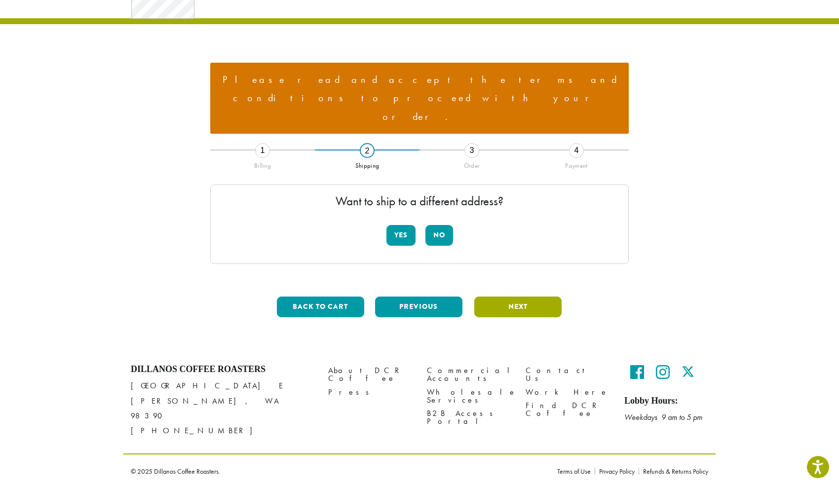
scroll to position [0, 0]
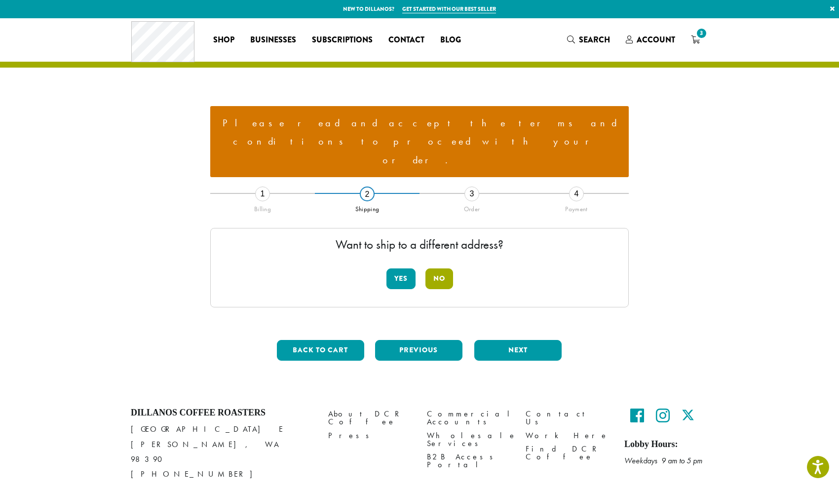
click at [442, 268] on button "No" at bounding box center [439, 278] width 28 height 21
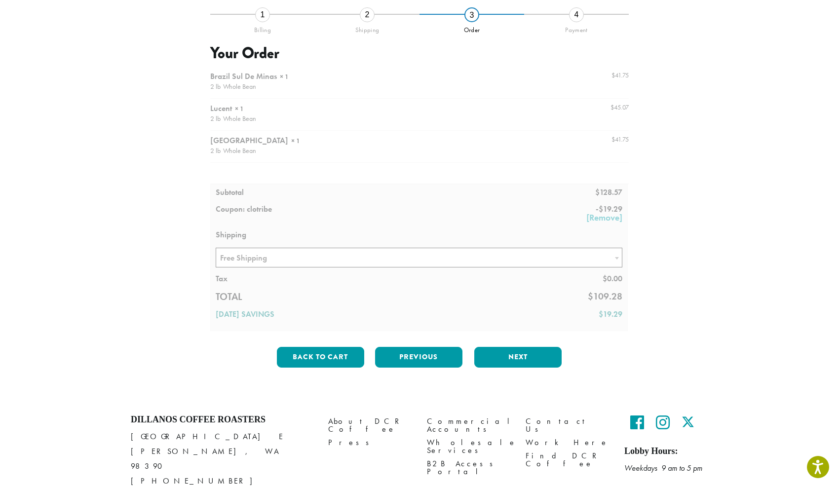
scroll to position [179, 0]
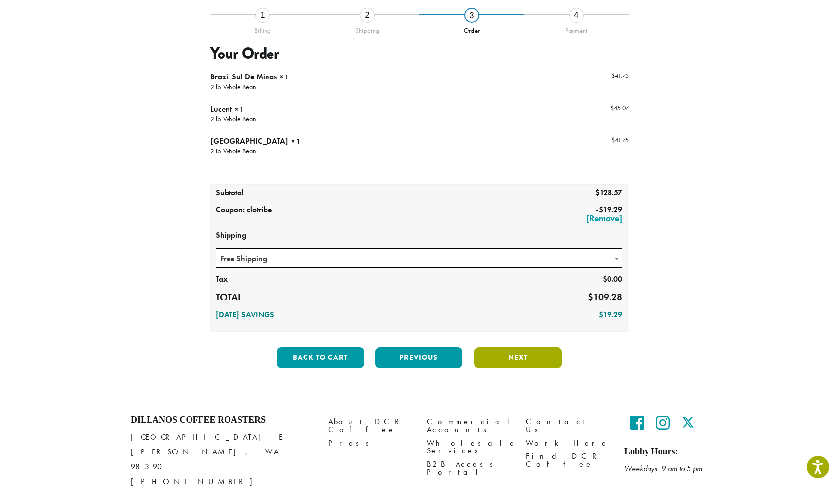
click at [497, 347] on button "Next" at bounding box center [517, 357] width 87 height 21
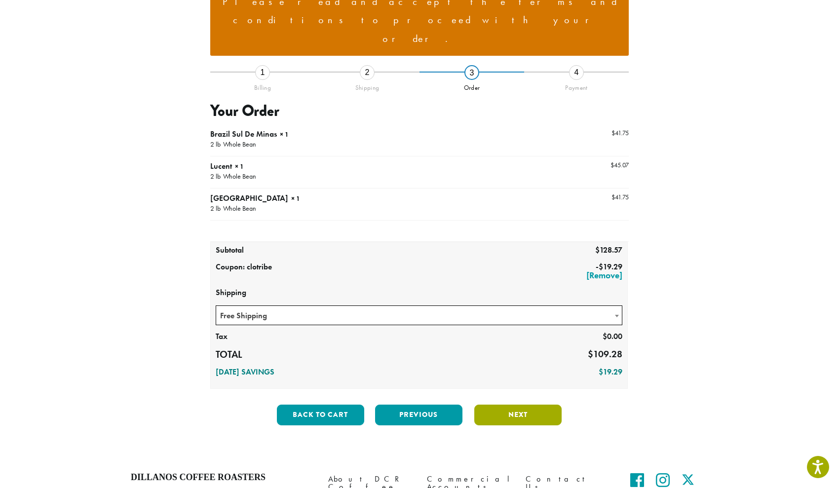
scroll to position [103, 0]
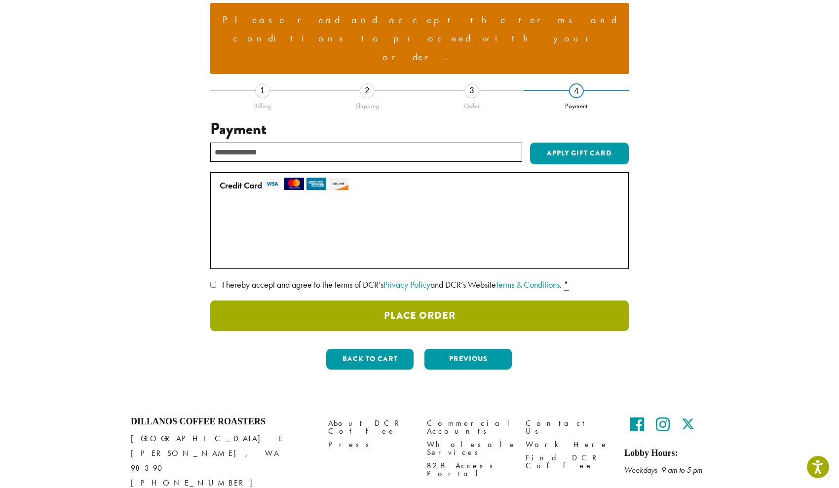
click at [435, 300] on button "Place Order" at bounding box center [419, 315] width 418 height 31
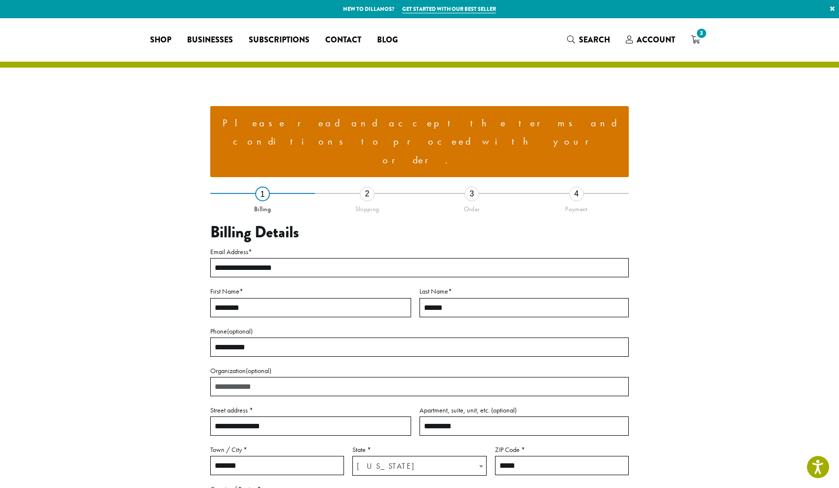
select select "**"
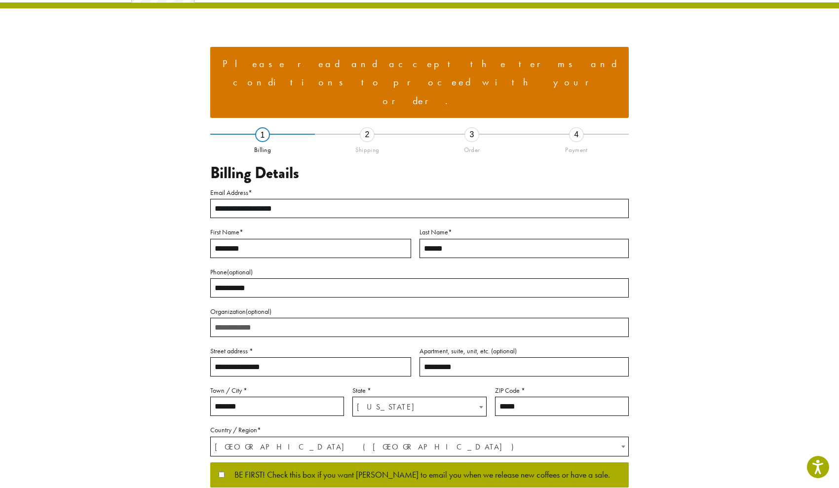
scroll to position [59, 0]
click at [464, 357] on input "*********" at bounding box center [523, 366] width 209 height 19
type input "*"
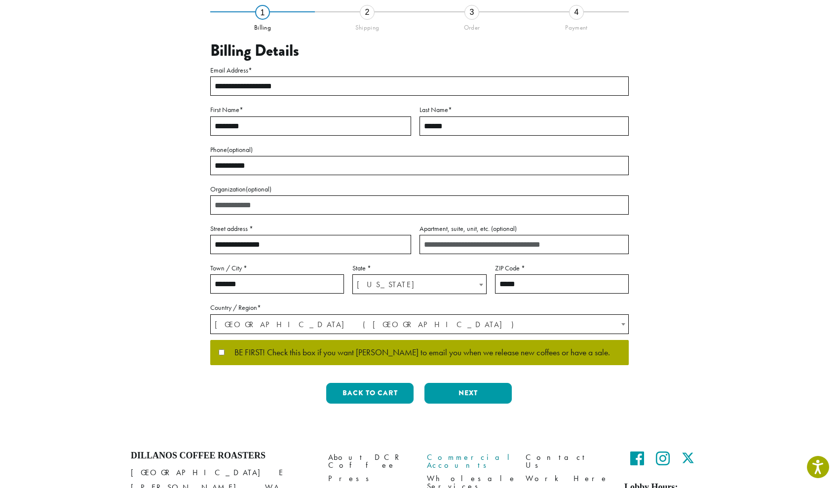
scroll to position [186, 0]
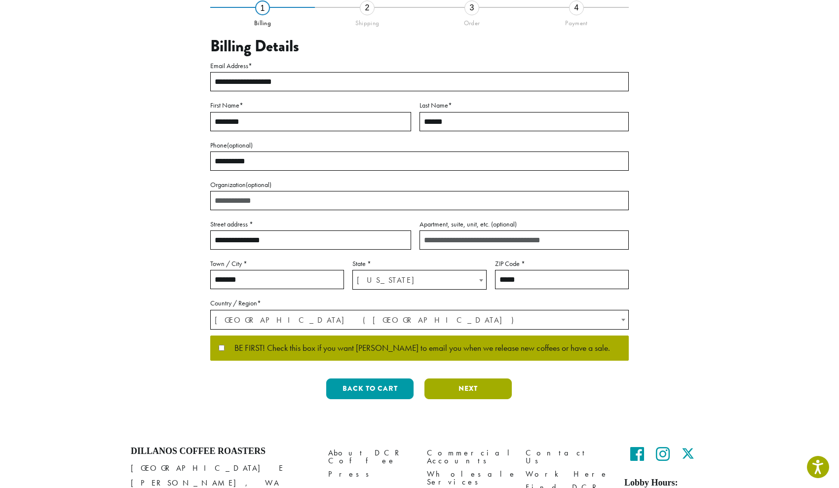
click at [462, 378] on button "Next" at bounding box center [467, 388] width 87 height 21
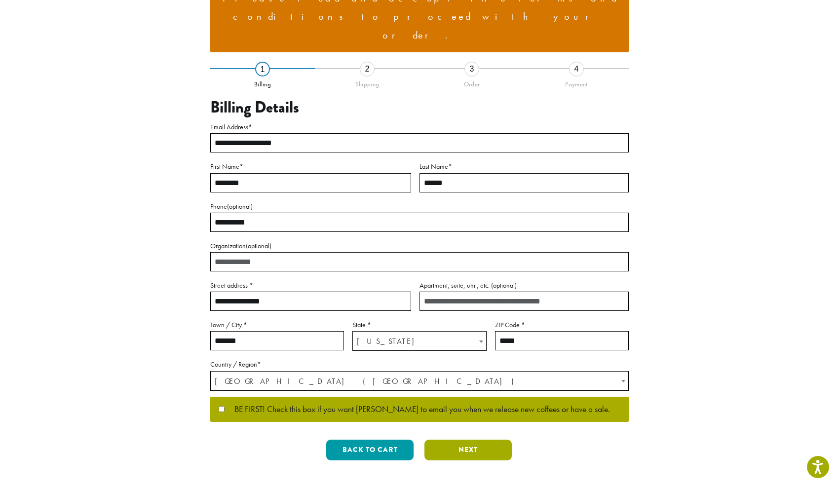
scroll to position [0, 0]
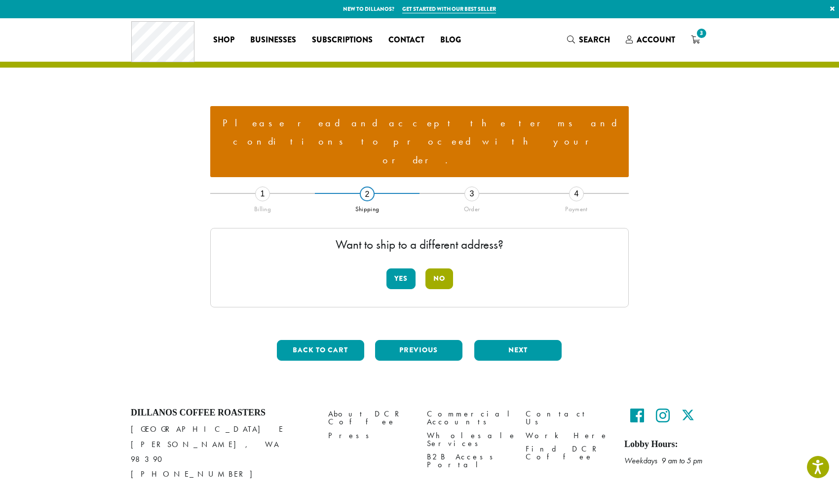
click at [443, 268] on button "No" at bounding box center [439, 278] width 28 height 21
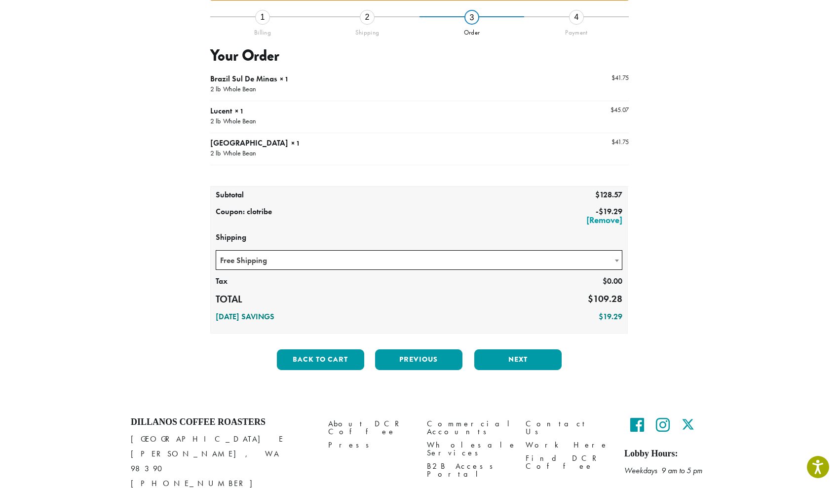
scroll to position [177, 0]
click at [512, 349] on button "Next" at bounding box center [517, 359] width 87 height 21
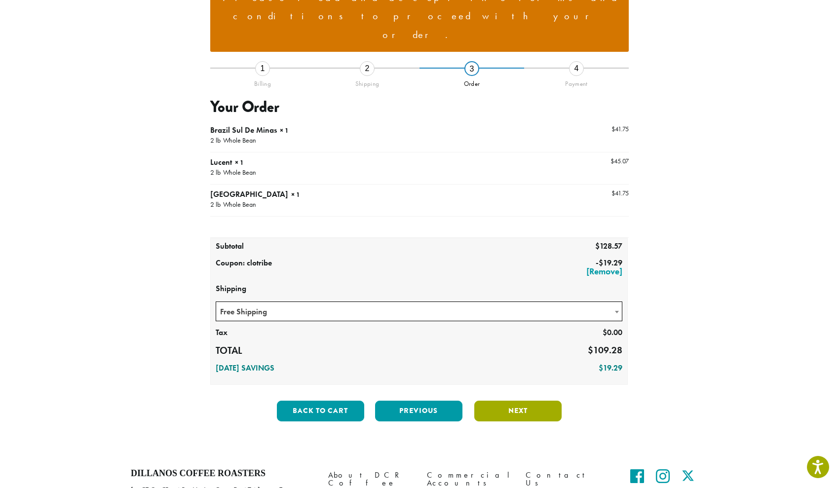
scroll to position [103, 0]
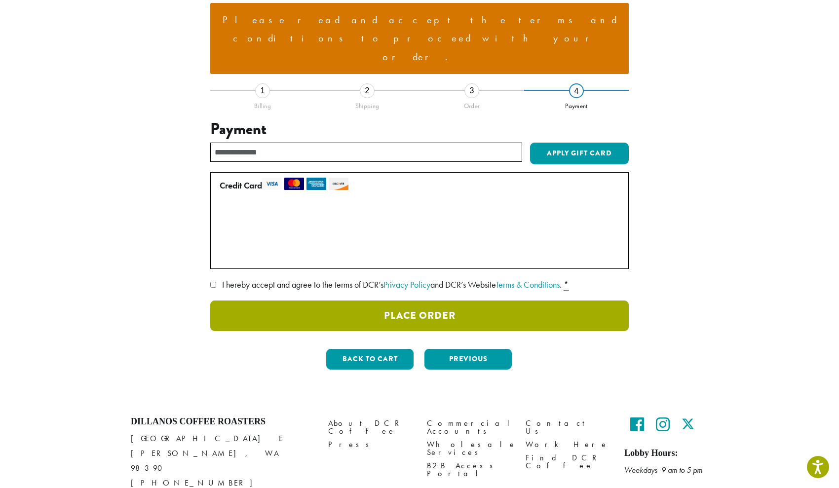
click at [481, 300] on button "Place Order" at bounding box center [419, 315] width 418 height 31
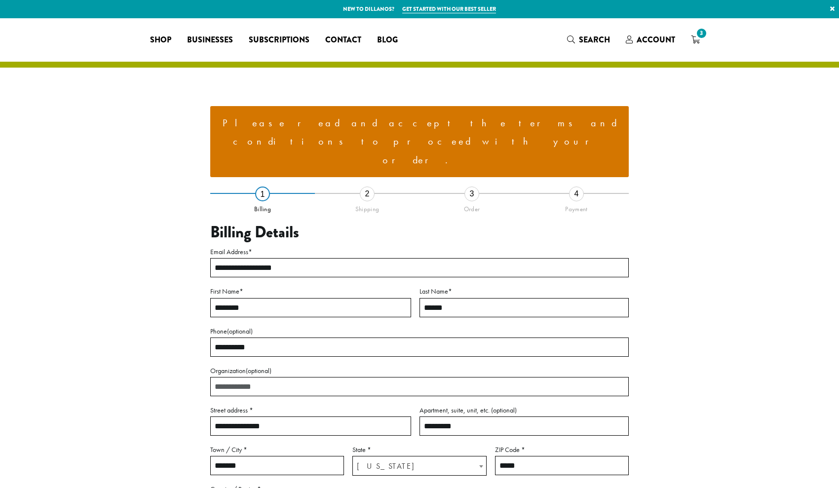
select select "**"
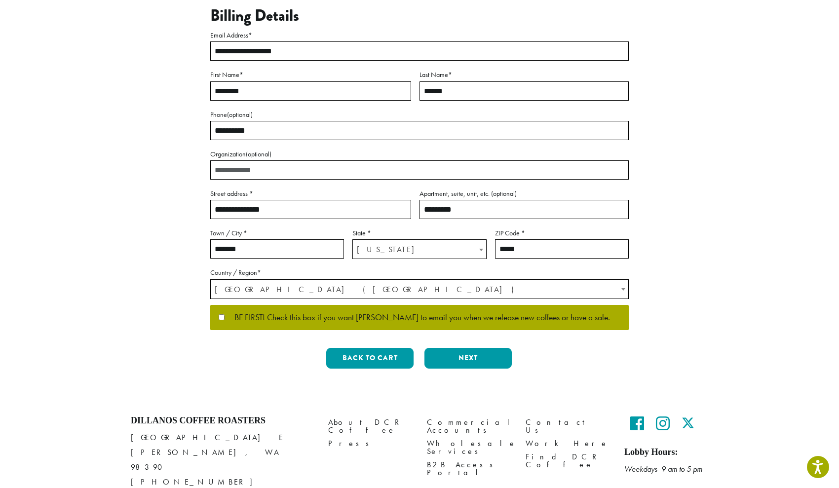
scroll to position [216, 0]
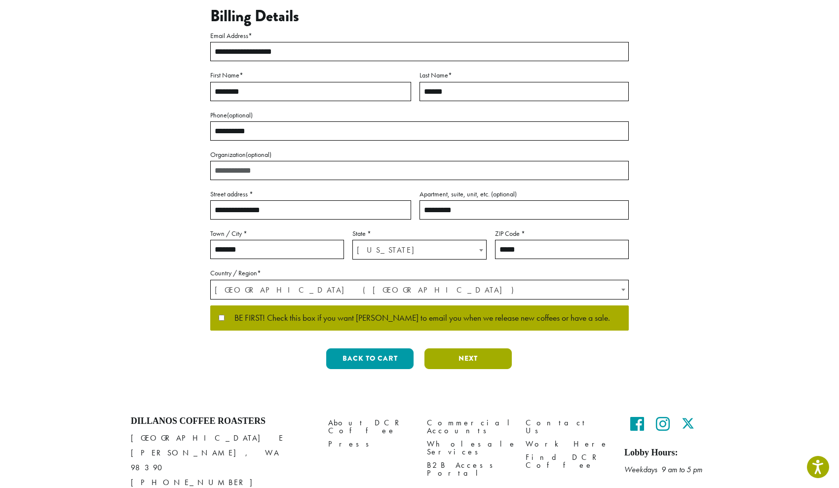
click at [456, 348] on button "Next" at bounding box center [467, 358] width 87 height 21
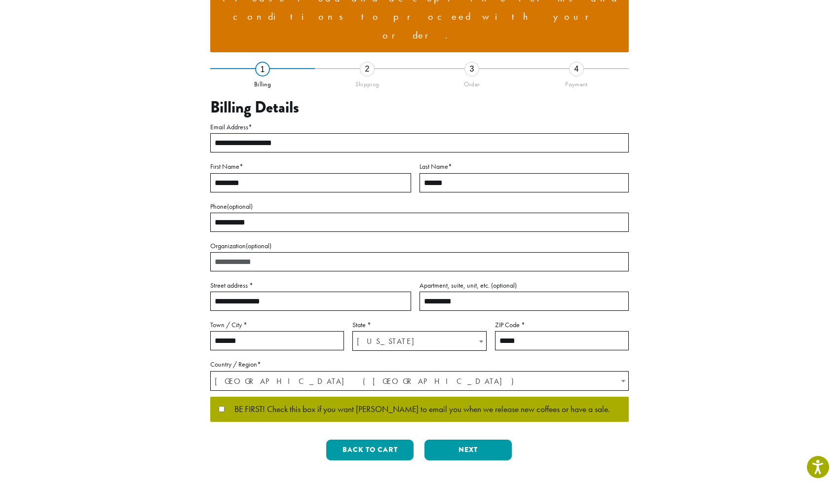
scroll to position [0, 0]
